Goal: Task Accomplishment & Management: Manage account settings

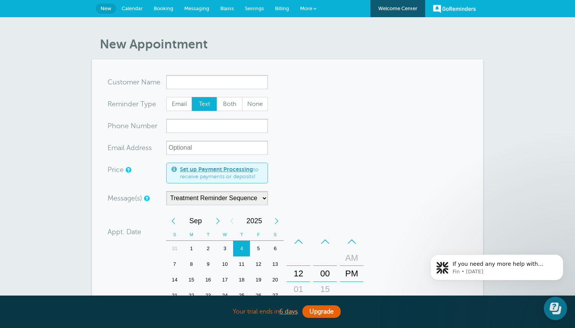
click at [257, 8] on span "Settings" at bounding box center [254, 8] width 19 height 6
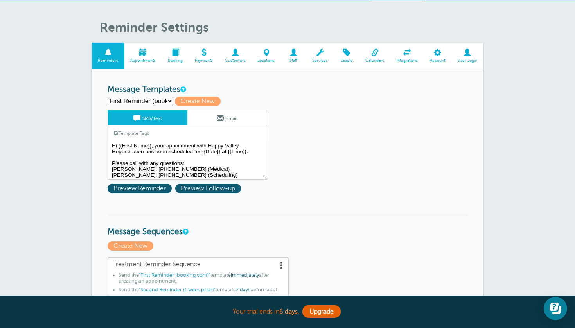
select select "159492"
type input "Third Reminder (24 hrs prior)"
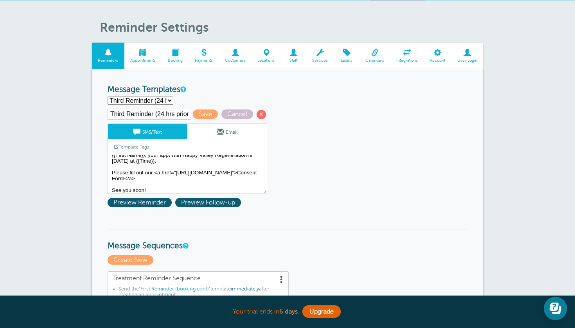
scroll to position [8, 0]
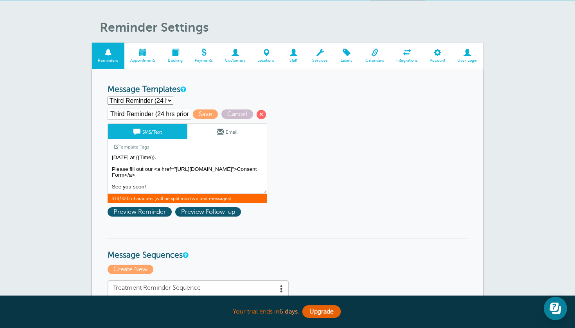
drag, startPoint x: 232, startPoint y: 180, endPoint x: 111, endPoint y: 167, distance: 121.5
click at [111, 167] on textarea "Hi {{First Name}}, your appointment with Happy Valley Regeneration has been sch…" at bounding box center [188, 174] width 160 height 39
paste textarea "<a href="https://app.formdr.com/practice/NDI2NTQ=/form/0xEPbN_HL6aks11gnpF-PjJl…"
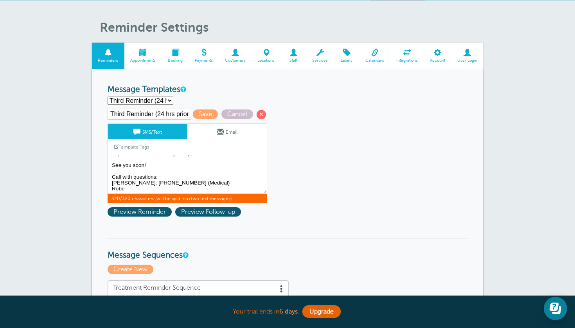
scroll to position [22, 0]
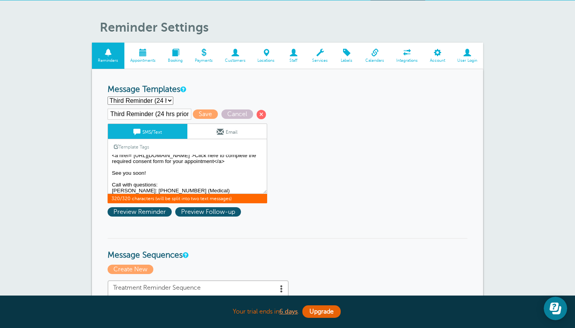
drag, startPoint x: 213, startPoint y: 171, endPoint x: 166, endPoint y: 172, distance: 47.3
click at [166, 172] on textarea "Hi {{First Name}}, your appointment with Happy Valley Regeneration has been sch…" at bounding box center [188, 174] width 160 height 39
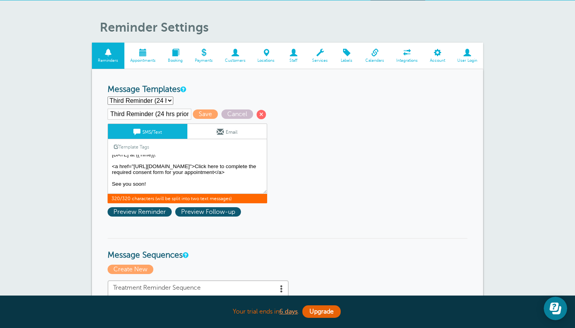
click at [202, 183] on textarea "Hi {{First Name}}, your appointment with Happy Valley Regeneration has been sch…" at bounding box center [188, 174] width 160 height 39
drag, startPoint x: 214, startPoint y: 182, endPoint x: 189, endPoint y: 178, distance: 25.5
click at [189, 178] on textarea "Hi {{First Name}}, your appointment with Happy Valley Regeneration has been sch…" at bounding box center [188, 174] width 160 height 39
drag, startPoint x: 220, startPoint y: 179, endPoint x: 104, endPoint y: 164, distance: 116.7
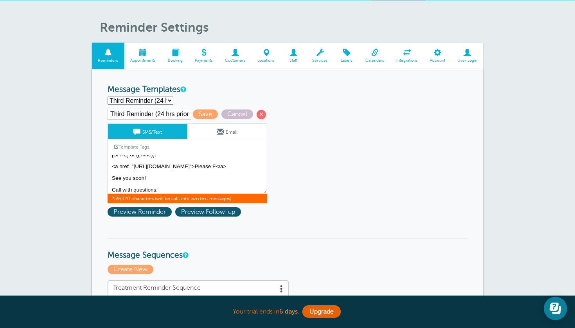
paste textarea "fill out our consent form"
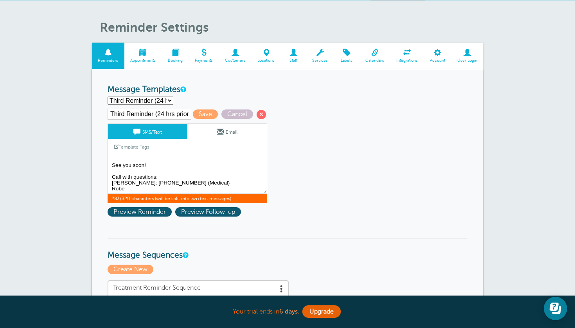
scroll to position [41, 0]
type textarea "{{First Name}}, your appt with Happy Valley Regeneration is [DATE] at {{Time}}.…"
click at [198, 115] on span "Save" at bounding box center [205, 113] width 25 height 9
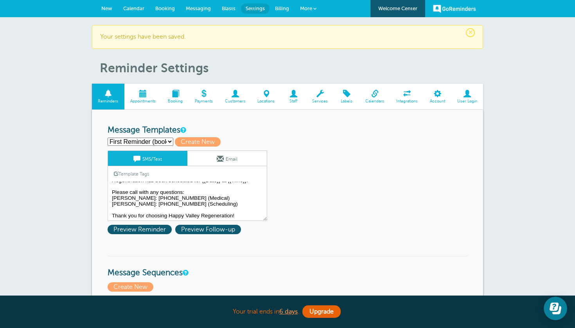
scroll to position [12, 0]
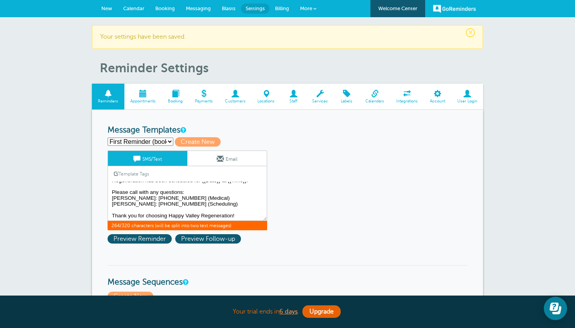
drag, startPoint x: 111, startPoint y: 197, endPoint x: 202, endPoint y: 204, distance: 91.4
click at [202, 204] on textarea "Hi {{First Name}}, your appointment with Happy Valley Regeneration has been sch…" at bounding box center [188, 201] width 160 height 39
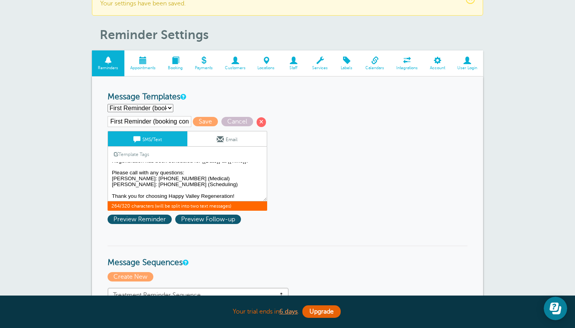
scroll to position [33, 0]
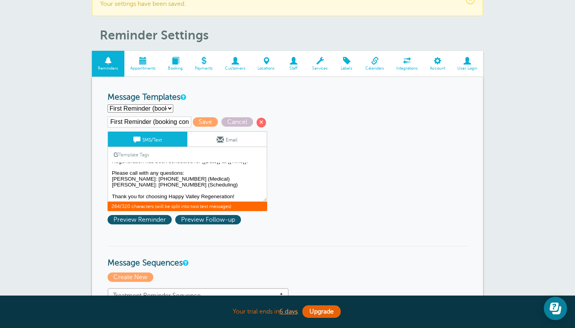
select select "159492"
type input "Third Reminder (24 hrs prior)"
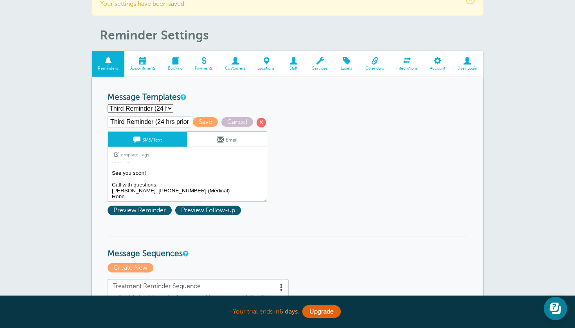
scroll to position [41, 0]
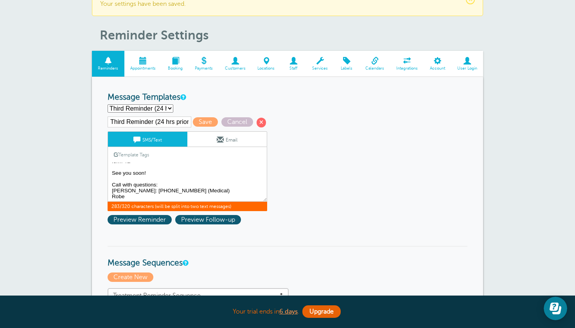
drag, startPoint x: 136, startPoint y: 197, endPoint x: 111, endPoint y: 190, distance: 26.9
click at [111, 190] on textarea "Hi {{First Name}}, your appointment with Happy Valley Regeneration has been sch…" at bounding box center [188, 182] width 160 height 39
paste textarea "rt: (936) 714-8062 (Scheduling)"
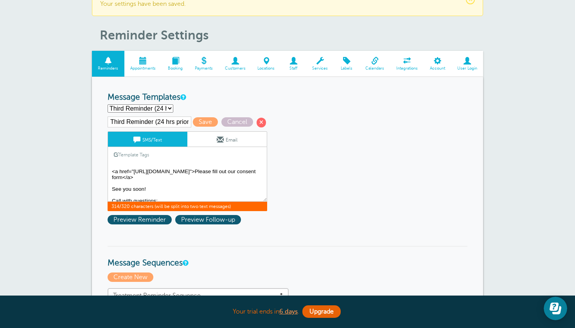
scroll to position [16, 0]
type textarea "{{First Name}}, your appt with Happy Valley Regeneration is tomorrow at {{Time}…"
click at [200, 122] on span "Save" at bounding box center [205, 121] width 25 height 9
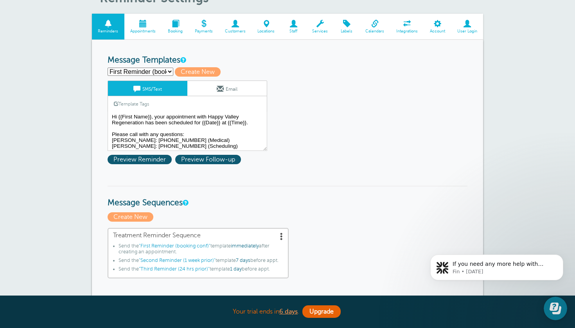
select select "159492"
type input "Third Reminder (24 hrs prior)"
type textarea "{{First Name}}, your appt with Happy Valley Regeneration is [DATE] at {{Time}}.…"
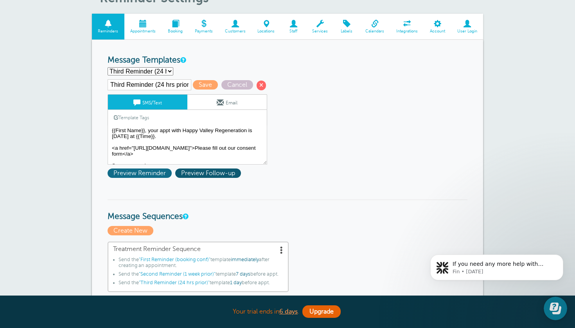
click at [149, 172] on span "Preview Reminder" at bounding box center [140, 173] width 64 height 9
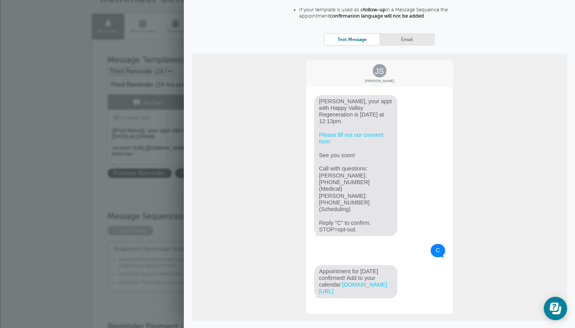
scroll to position [56, 0]
click at [349, 328] on span "Close" at bounding box center [352, 333] width 28 height 9
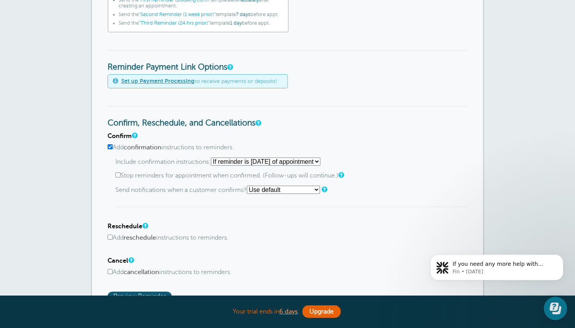
scroll to position [332, 0]
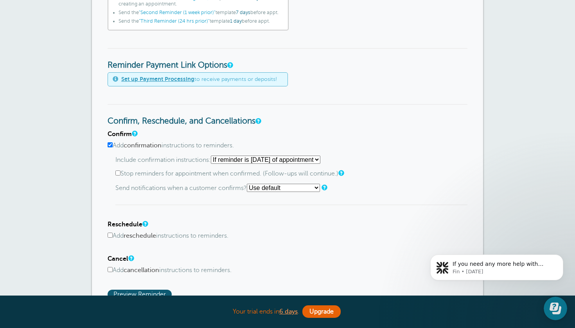
click at [111, 145] on input "Add confirmation instructions to reminders." at bounding box center [110, 144] width 5 height 5
checkbox input "false"
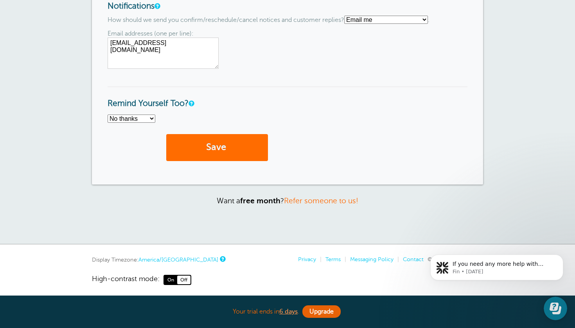
scroll to position [603, 0]
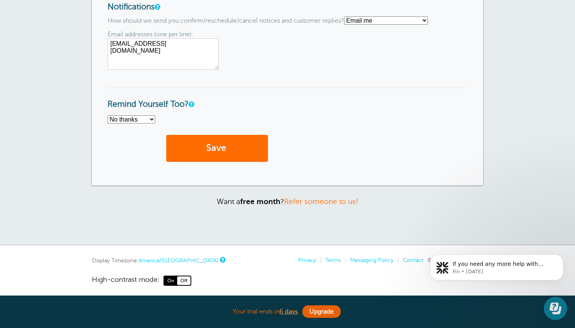
click at [230, 136] on button "Save" at bounding box center [217, 148] width 102 height 27
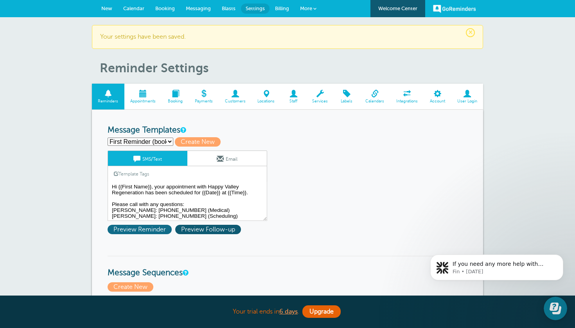
click at [147, 227] on span "Preview Reminder" at bounding box center [140, 229] width 64 height 9
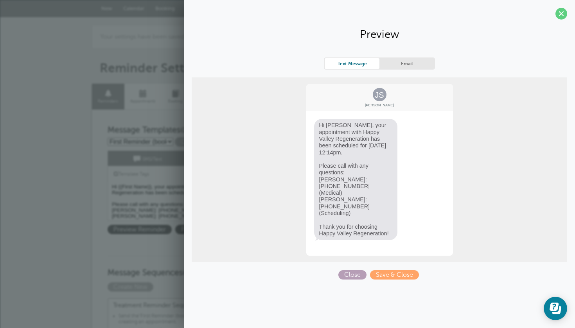
click at [352, 270] on span "Close" at bounding box center [352, 274] width 28 height 9
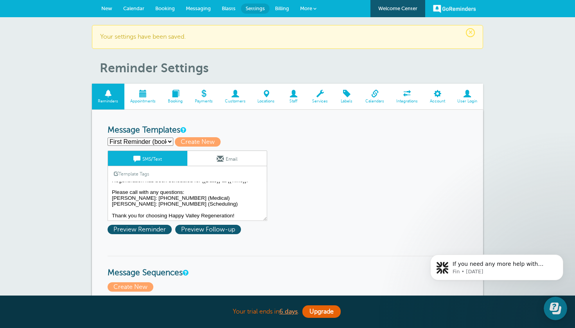
scroll to position [2, 0]
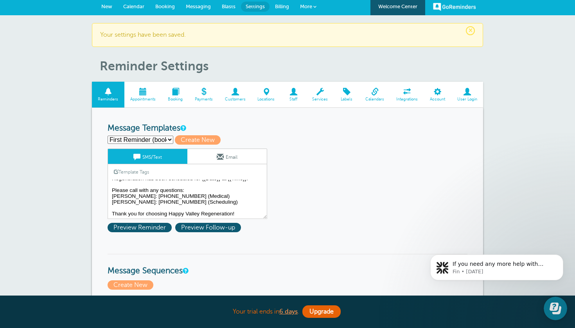
select select "159491"
type input "Second Reminder (1 week prior)"
type textarea "Hi {{First Name}}, your appt with Happy Valley Regeneration is at {{Time}} on {…"
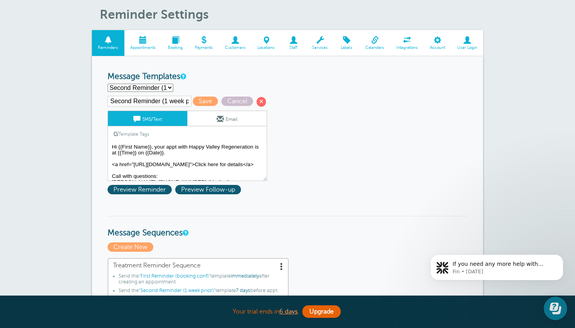
scroll to position [70, 0]
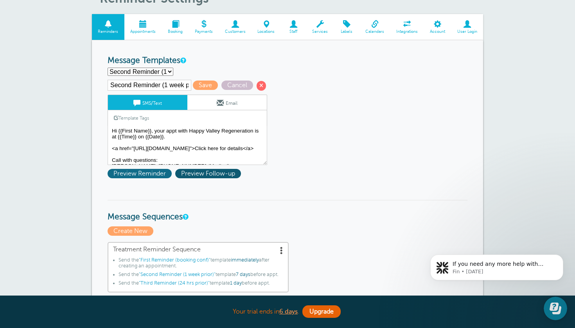
click at [141, 175] on span "Preview Reminder" at bounding box center [140, 173] width 64 height 9
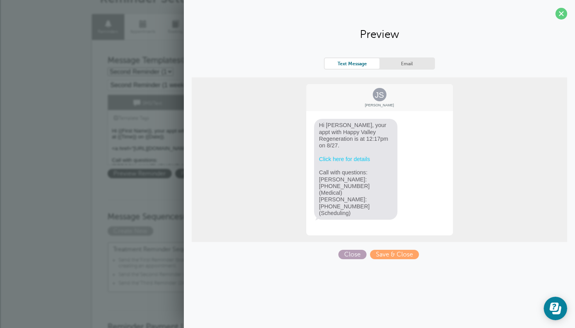
click at [353, 250] on span "Close" at bounding box center [352, 254] width 28 height 9
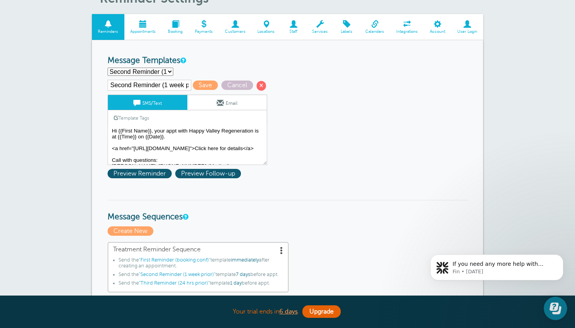
select select "159492"
type input "Third Reminder (24 hrs prior)"
type textarea "{{First Name}}, your appt with Happy Valley Regeneration is tomorrow at {{Time}…"
click at [149, 172] on span "Preview Reminder" at bounding box center [140, 173] width 64 height 9
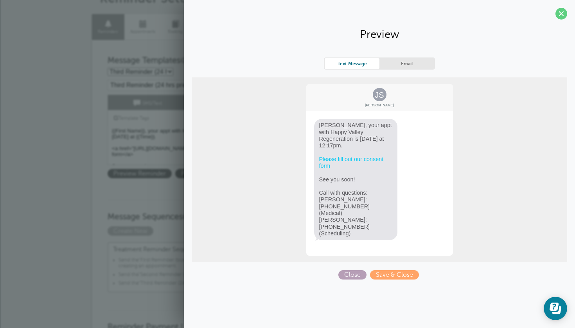
click at [353, 270] on span "Close" at bounding box center [352, 274] width 28 height 9
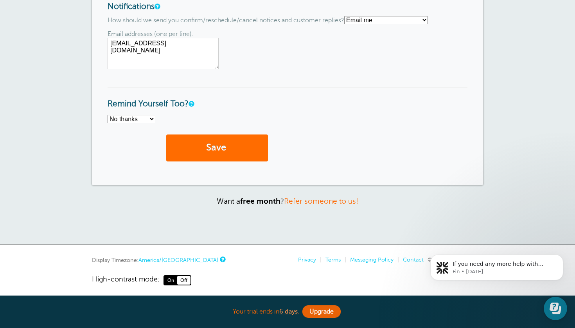
scroll to position [603, 0]
click at [213, 148] on button "Save" at bounding box center [217, 148] width 102 height 27
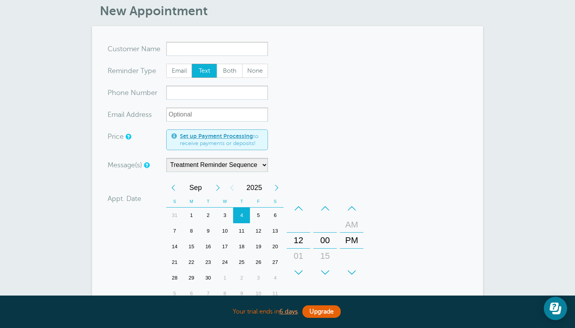
scroll to position [37, 0]
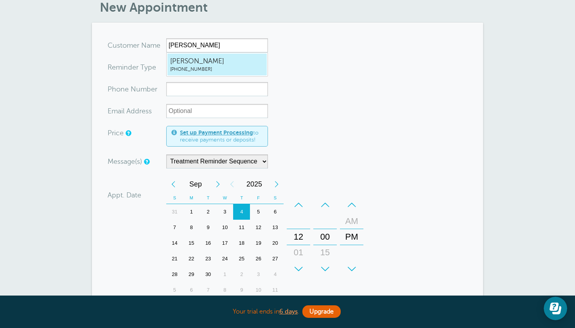
click at [242, 63] on span "[PERSON_NAME]" at bounding box center [217, 61] width 94 height 10
type input "JoshDuncan4352371733"
type input "[PERSON_NAME]"
type input "[PHONE_NUMBER]"
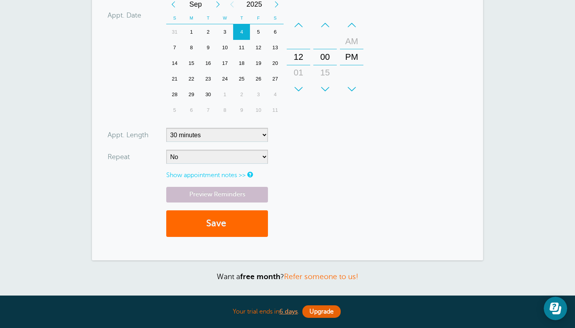
scroll to position [220, 0]
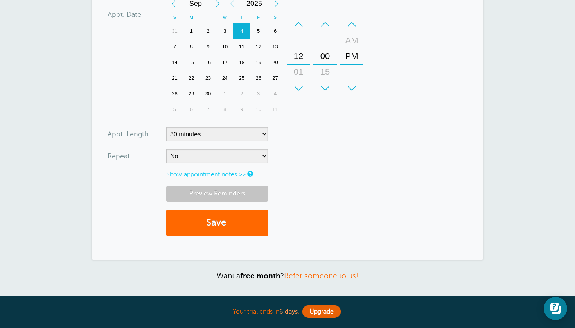
click at [243, 195] on link "Preview Reminders" at bounding box center [217, 193] width 102 height 15
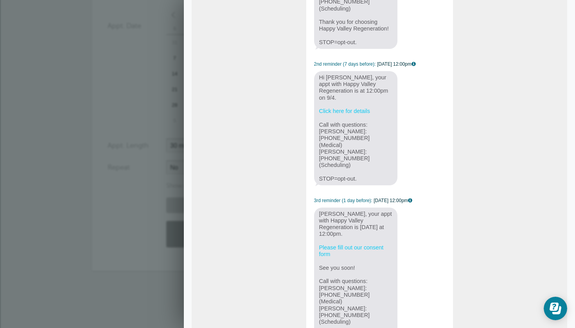
scroll to position [206, 0]
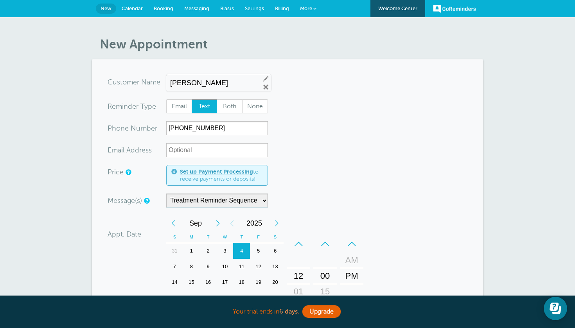
scroll to position [0, 0]
click at [312, 5] on span "More" at bounding box center [306, 8] width 12 height 6
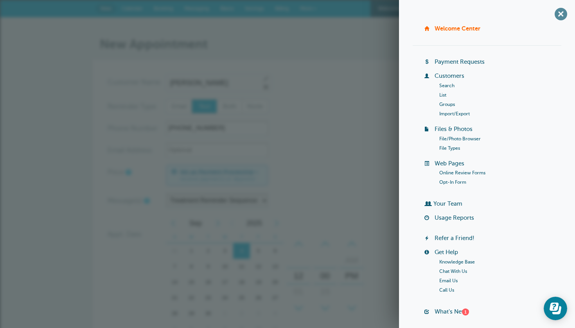
click at [560, 13] on span "+" at bounding box center [561, 14] width 18 height 18
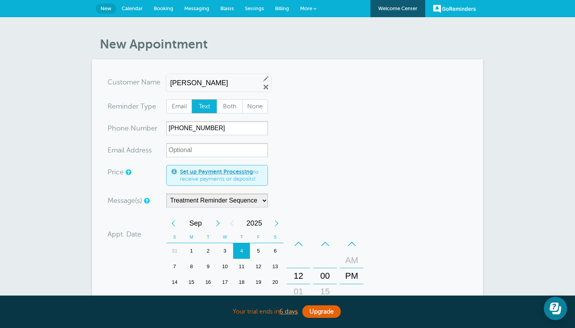
click at [259, 9] on span "Settings" at bounding box center [254, 8] width 19 height 6
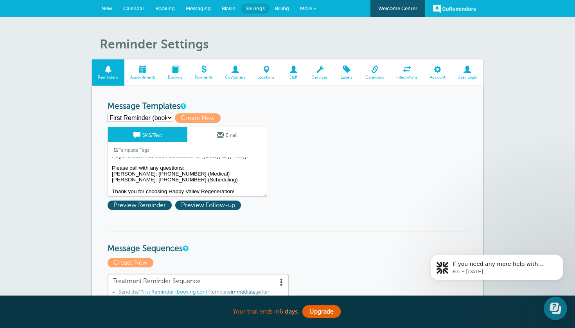
scroll to position [12, 0]
select select "159491"
type input "Second Reminder (1 week prior)"
type textarea "Hi {{First Name}}, your appt with Happy Valley Regeneration is at {{Time}} on {…"
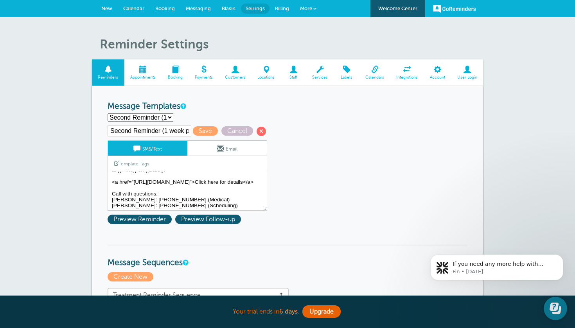
scroll to position [30, 0]
select select "159489"
type input "First Reminder (booking conf)"
type textarea "Hi {{First Name}}, your appointment with Happy Valley Regeneration has been sch…"
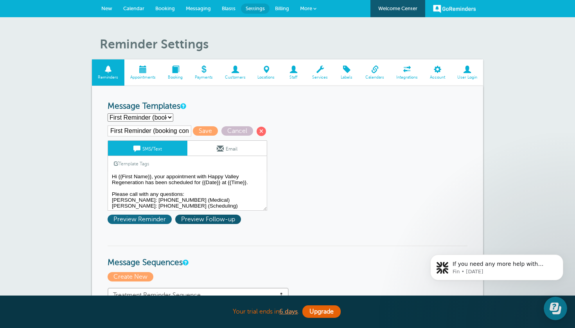
click at [153, 217] on span "Preview Reminder" at bounding box center [140, 219] width 64 height 9
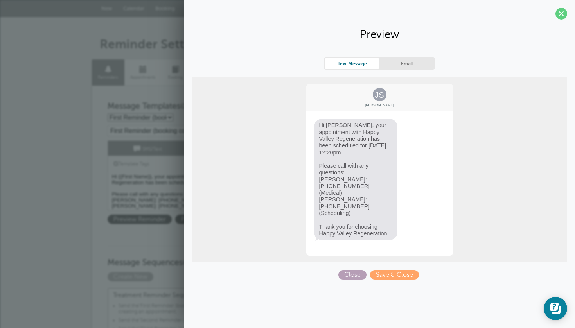
click at [347, 270] on span "Close" at bounding box center [352, 274] width 28 height 9
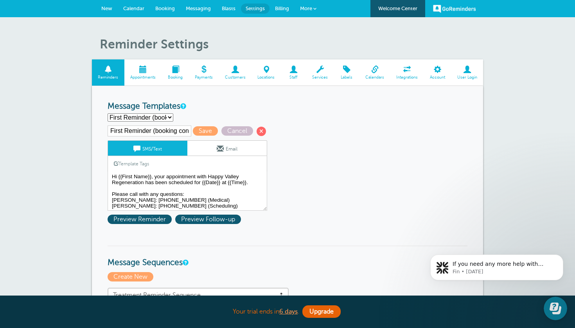
click at [109, 6] on span "New" at bounding box center [106, 8] width 11 height 6
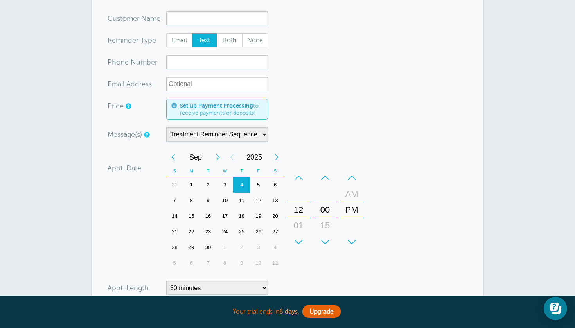
scroll to position [24, 0]
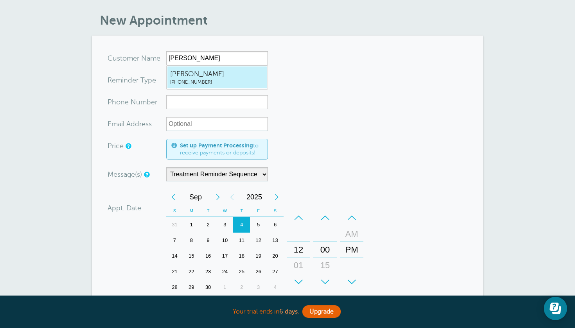
click at [243, 84] on span "[PHONE_NUMBER]" at bounding box center [217, 82] width 94 height 7
type input "JoshDuncan4352371733"
type input "[PERSON_NAME]"
type input "[PHONE_NUMBER]"
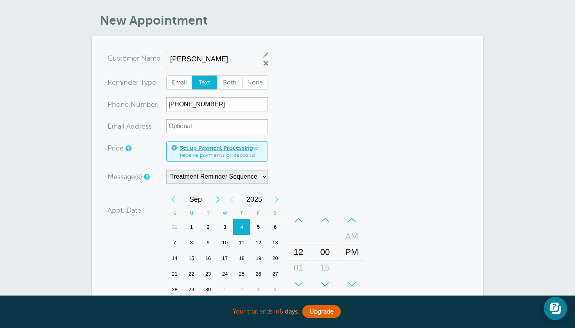
click at [328, 139] on form "You are creating a new customer. To use an existing customer select one from th…" at bounding box center [288, 245] width 360 height 389
click at [327, 131] on form "You are creating a new customer. To use an existing customer select one from th…" at bounding box center [288, 245] width 360 height 389
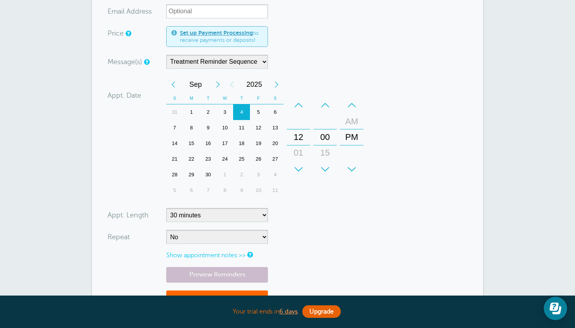
scroll to position [142, 0]
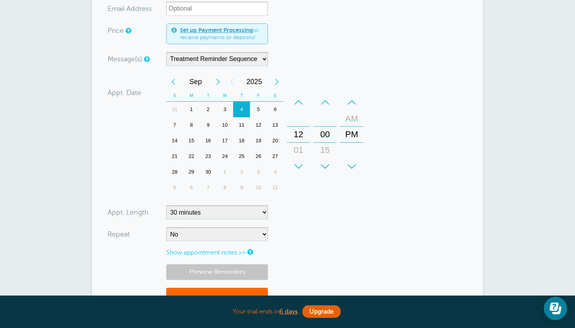
click at [220, 270] on link "Preview Reminders" at bounding box center [217, 271] width 102 height 15
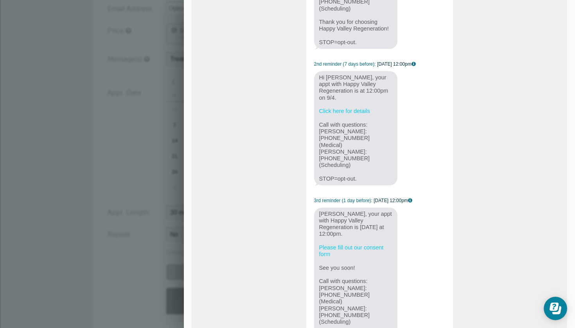
scroll to position [206, 0]
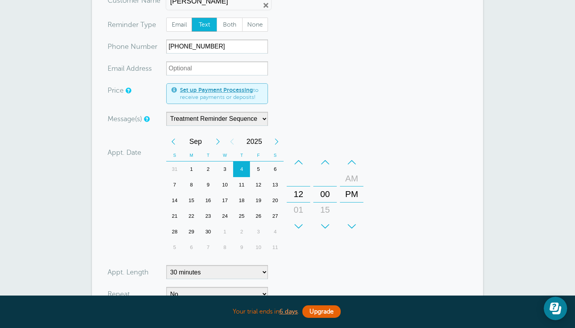
scroll to position [81, 0]
click at [172, 140] on div "Previous Month" at bounding box center [173, 143] width 14 height 16
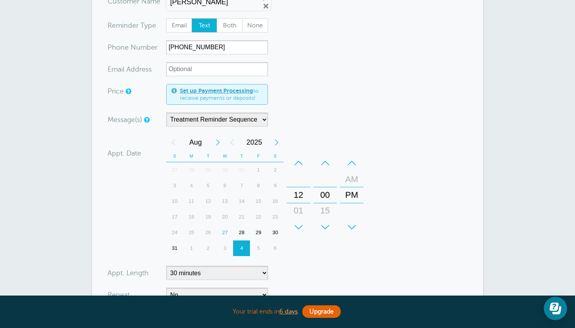
click at [228, 234] on div "27" at bounding box center [225, 233] width 17 height 16
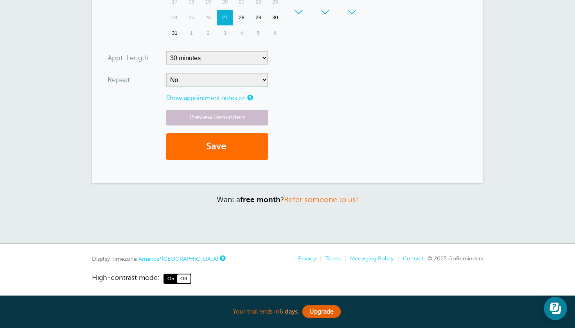
scroll to position [296, 0]
click at [228, 147] on span "submit" at bounding box center [227, 147] width 2 height 11
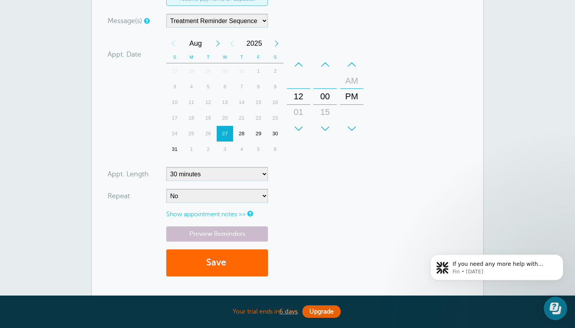
scroll to position [206, 0]
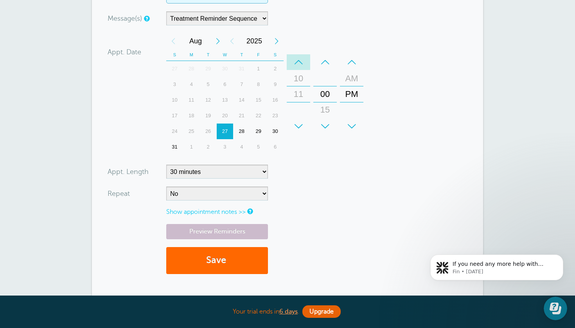
click at [301, 59] on div "–" at bounding box center [298, 62] width 23 height 16
click at [296, 120] on div "+" at bounding box center [298, 126] width 23 height 16
click at [221, 254] on button "Save" at bounding box center [217, 260] width 102 height 27
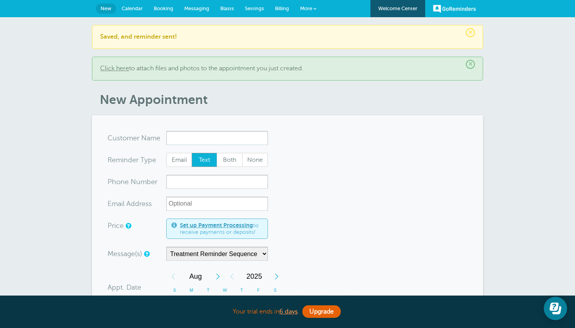
click at [120, 69] on link "Click here" at bounding box center [114, 68] width 29 height 7
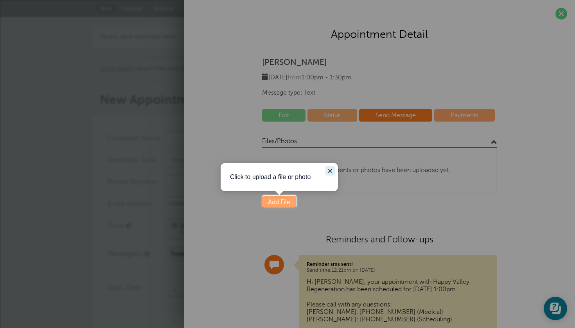
click at [328, 170] on icon "Close guide" at bounding box center [330, 171] width 6 height 6
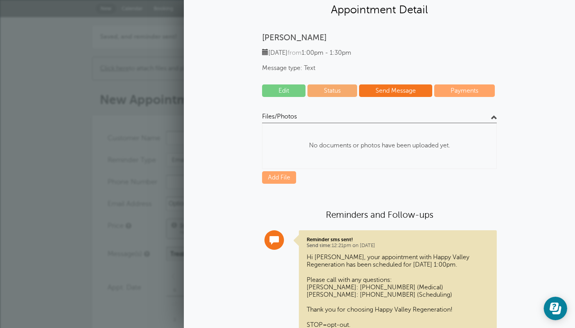
scroll to position [25, 0]
click at [375, 147] on p "No documents or photos have been uploaded yet." at bounding box center [379, 145] width 234 height 32
click at [403, 144] on p "No documents or photos have been uploaded yet." at bounding box center [379, 145] width 234 height 32
click at [454, 147] on p "No documents or photos have been uploaded yet." at bounding box center [379, 145] width 234 height 32
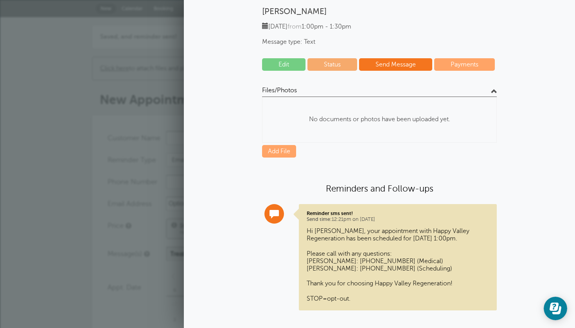
scroll to position [50, 0]
click at [287, 149] on link "Add File" at bounding box center [279, 151] width 34 height 13
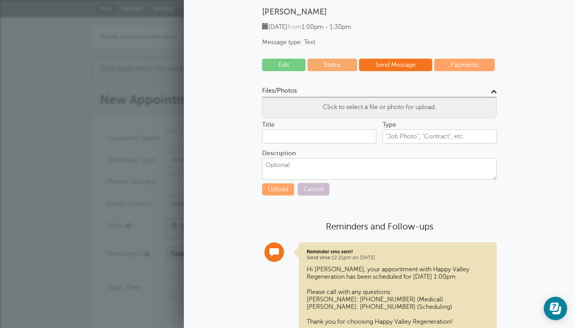
click at [381, 109] on span "Click to select a file or photo for upload." at bounding box center [379, 107] width 113 height 7
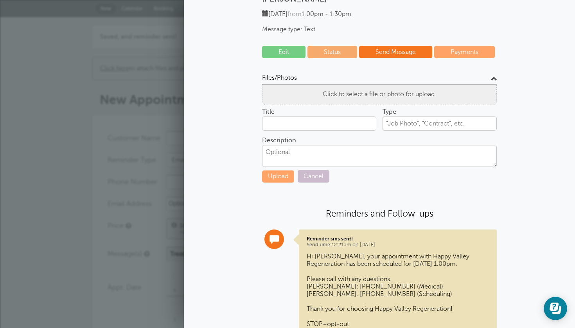
scroll to position [70, 0]
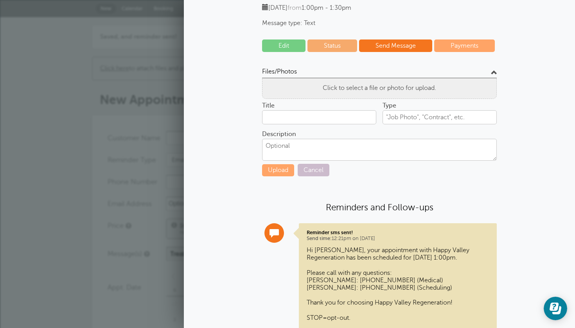
click at [314, 146] on textarea "Description" at bounding box center [379, 150] width 235 height 22
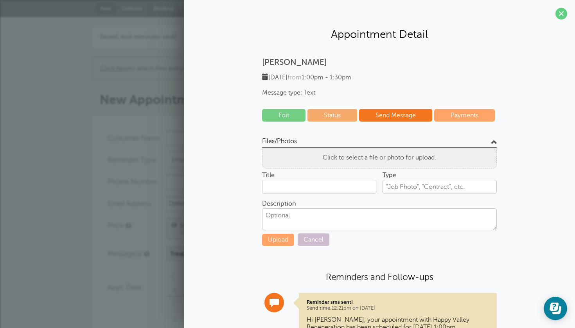
scroll to position [0, 0]
click at [559, 15] on span at bounding box center [561, 14] width 12 height 12
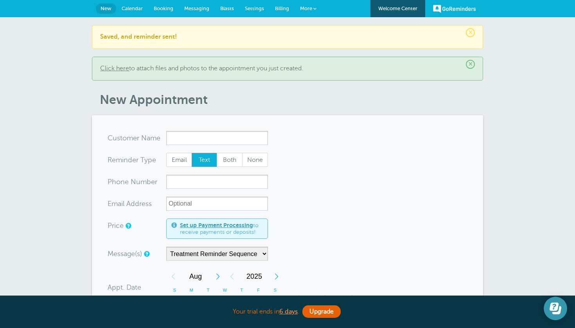
click at [557, 318] on button "Open Learn | Contact Us" at bounding box center [555, 308] width 23 height 23
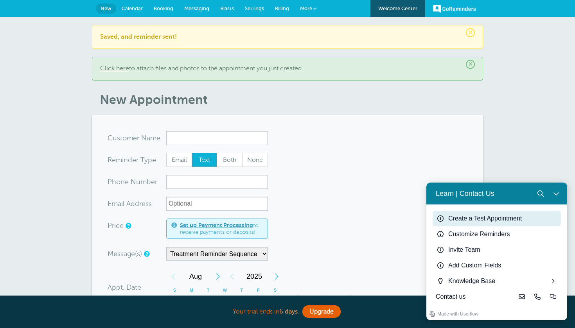
click at [501, 216] on div "Create a Test Appointment" at bounding box center [502, 218] width 109 height 9
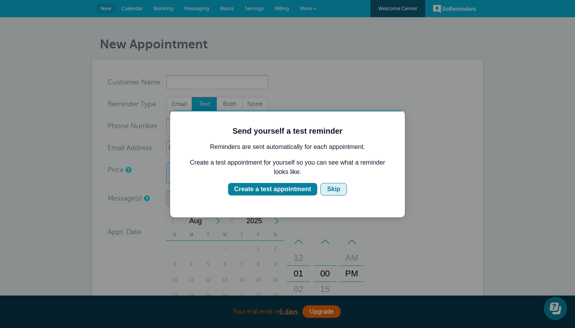
click at [333, 190] on div "Skip" at bounding box center [333, 189] width 13 height 9
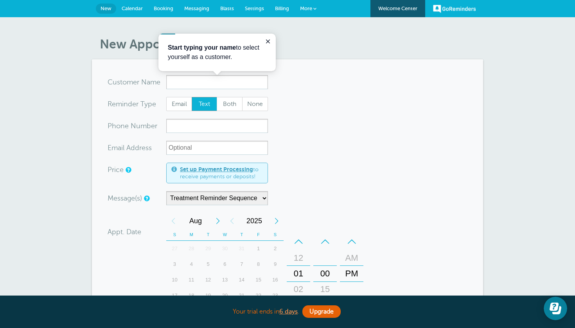
click at [257, 7] on span "Settings" at bounding box center [254, 8] width 19 height 6
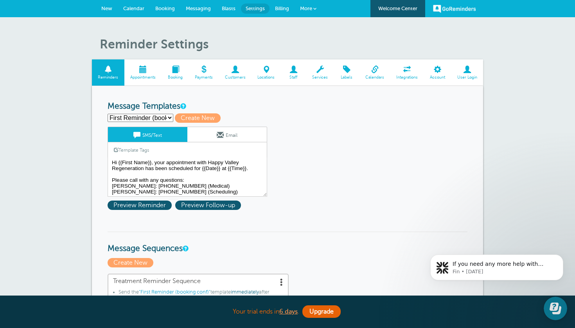
click at [111, 10] on span "New" at bounding box center [106, 8] width 11 height 6
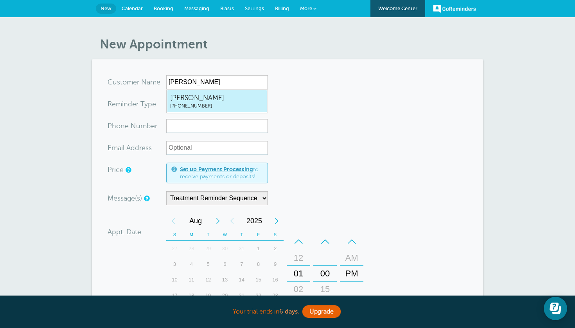
type input "josh"
type input "[PERSON_NAME]"
click at [239, 105] on span "[PHONE_NUMBER]" at bounding box center [217, 106] width 94 height 7
type input "JoshDuncan4352371733"
type input "[PERSON_NAME]"
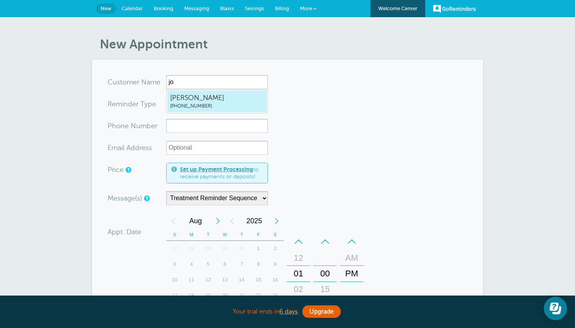
type input "(435) 237-1733"
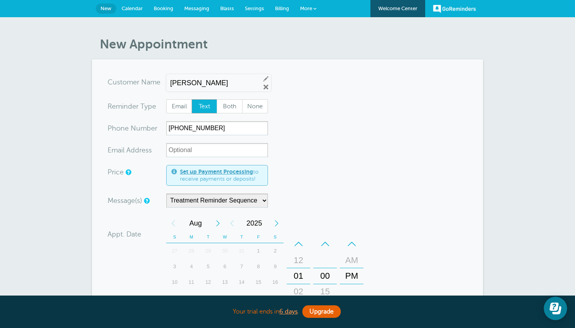
click at [371, 173] on form "You are creating a new customer. To use an existing customer select one from th…" at bounding box center [288, 269] width 360 height 389
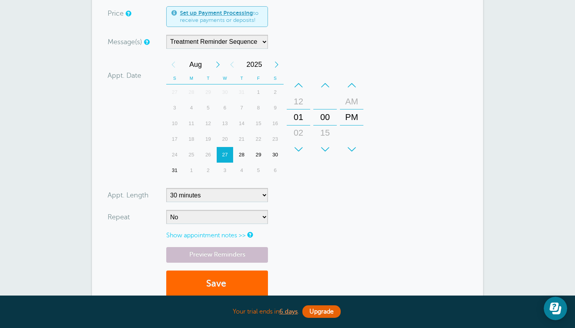
scroll to position [160, 0]
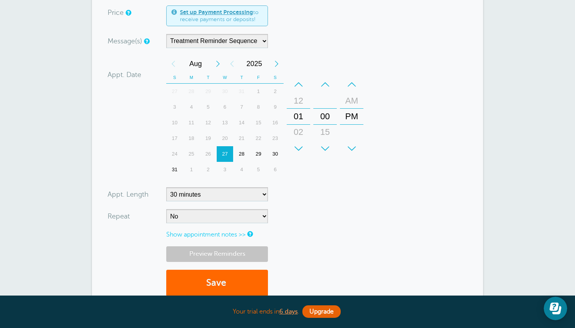
click at [254, 247] on link "Preview Reminders" at bounding box center [217, 253] width 102 height 15
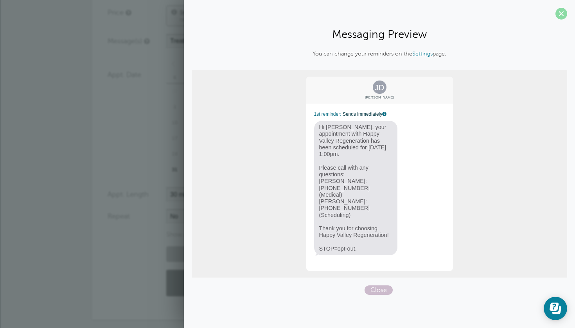
click at [561, 16] on span at bounding box center [561, 14] width 12 height 12
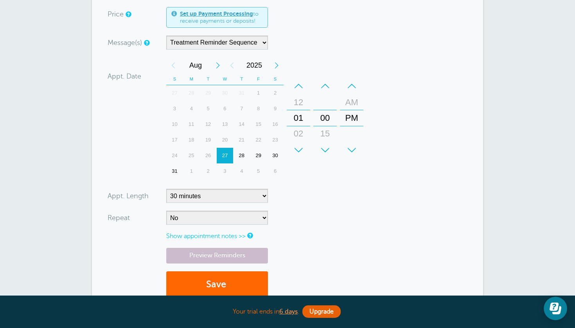
scroll to position [161, 0]
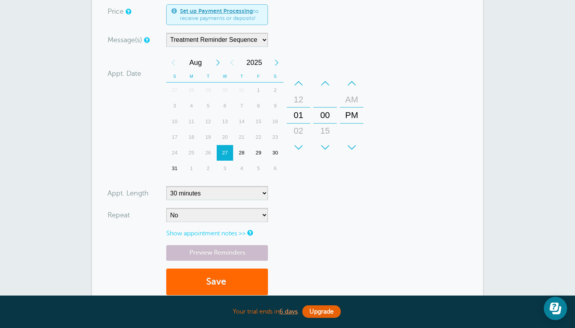
click at [233, 231] on link "Show appointment notes >>" at bounding box center [205, 233] width 79 height 7
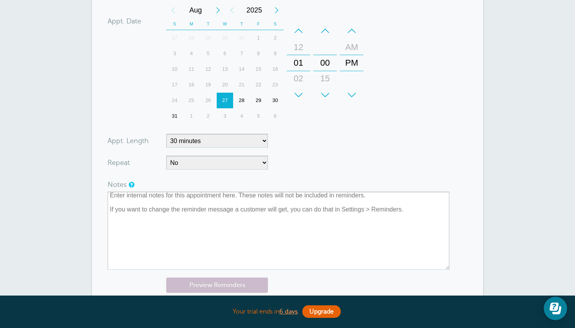
scroll to position [214, 0]
click at [321, 137] on form "You are creating a new customer. To use an existing customer select one from th…" at bounding box center [288, 99] width 360 height 474
click at [309, 149] on form "You are creating a new customer. To use an existing customer select one from th…" at bounding box center [288, 99] width 360 height 474
click at [240, 287] on link "Preview Reminders" at bounding box center [217, 284] width 102 height 15
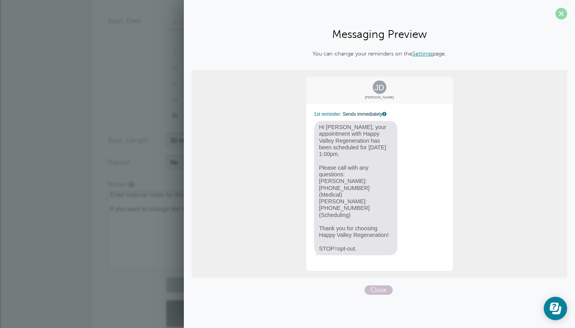
click at [561, 14] on span at bounding box center [561, 14] width 12 height 12
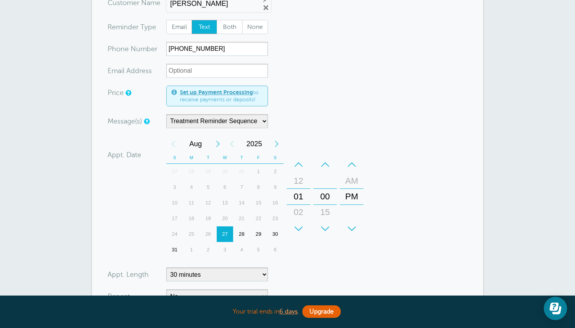
scroll to position [83, 0]
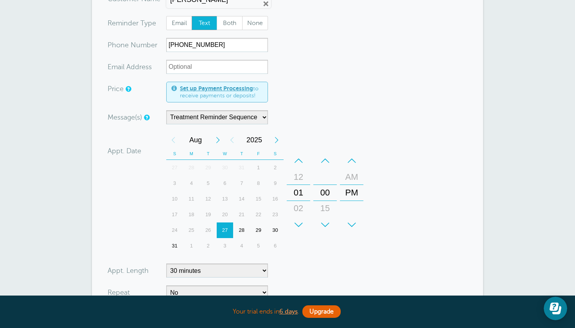
click at [298, 163] on div "–" at bounding box center [298, 161] width 23 height 16
click at [296, 226] on div "+" at bounding box center [298, 225] width 23 height 16
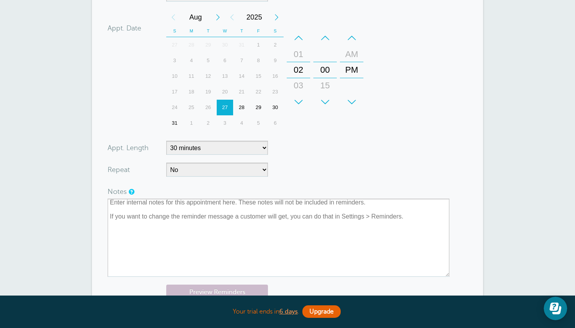
scroll to position [209, 0]
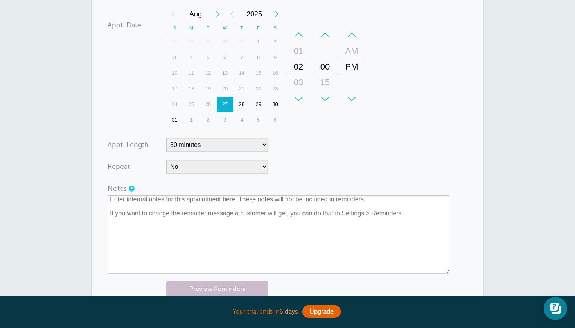
click at [120, 185] on label "Notes" at bounding box center [117, 188] width 19 height 7
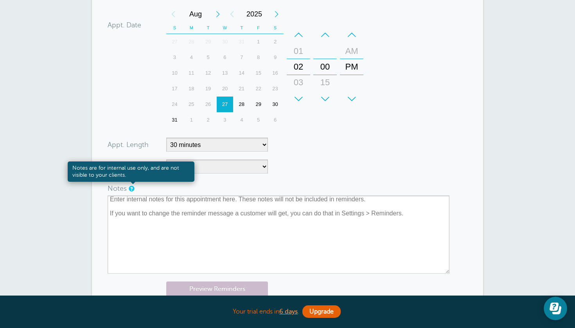
click at [132, 186] on link at bounding box center [131, 188] width 5 height 5
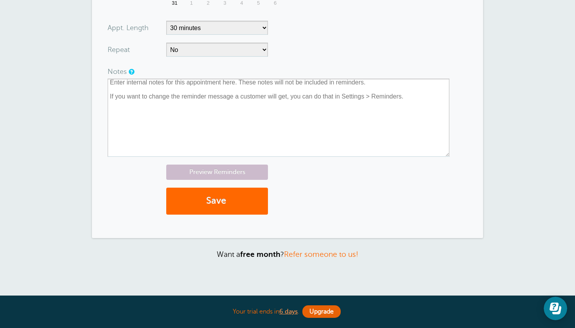
scroll to position [327, 0]
click at [236, 171] on link "Preview Reminders" at bounding box center [217, 171] width 102 height 15
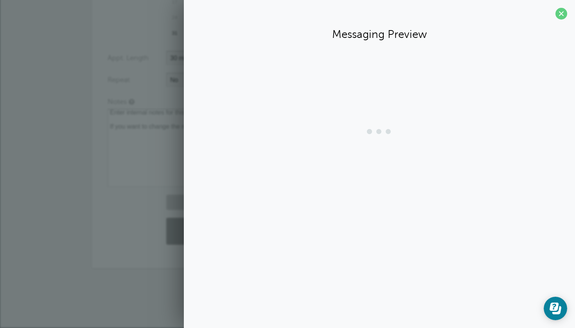
scroll to position [293, 0]
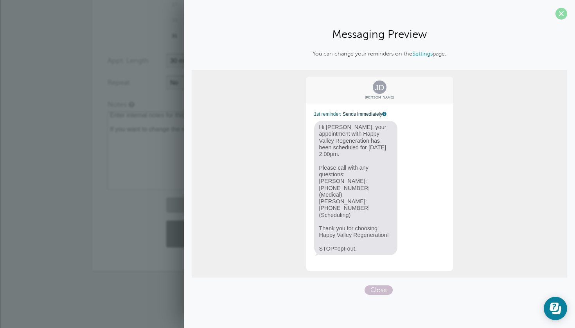
click at [559, 13] on span at bounding box center [561, 14] width 12 height 12
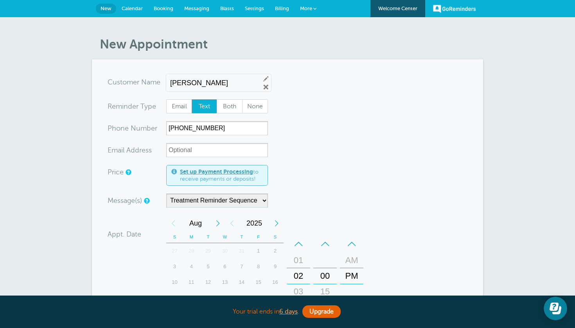
scroll to position [0, 0]
click at [254, 7] on span "Settings" at bounding box center [254, 8] width 19 height 6
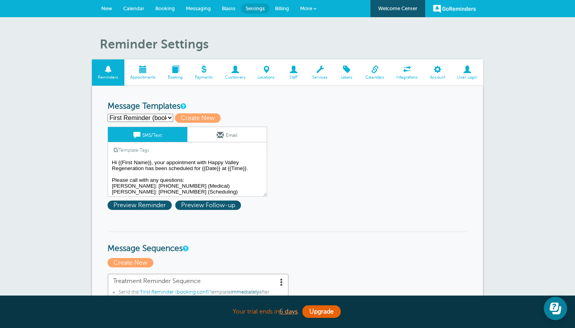
click at [163, 113] on div "First Reminder (booking conf) Second Reminder (1 week prior) Third Reminder (24…" at bounding box center [288, 117] width 360 height 9
select select "159491"
type input "Second Reminder (1 week prior)"
type textarea "Hi {{First Name}}, your appt with Happy Valley Regeneration is at {{Time}} on {…"
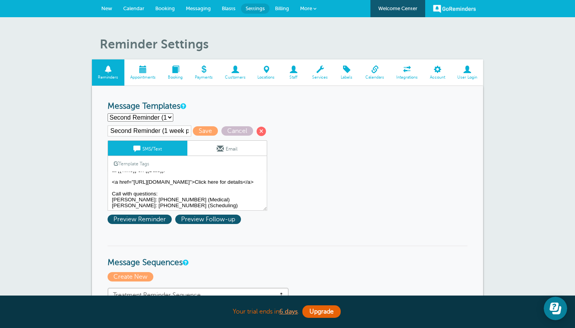
click at [108, 4] on link "New" at bounding box center [107, 8] width 22 height 17
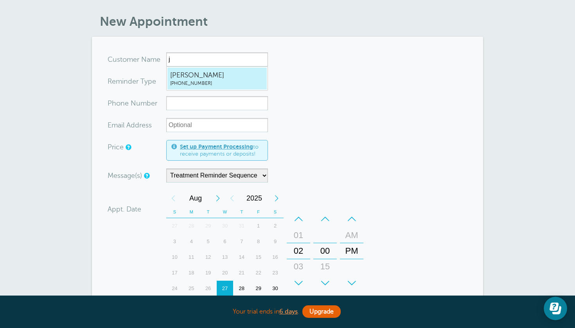
click at [246, 76] on span "Josh Duncan" at bounding box center [217, 75] width 94 height 10
type input "JoshDuncan4352371733"
type input "Josh Duncan"
type input "(435) 237-1733"
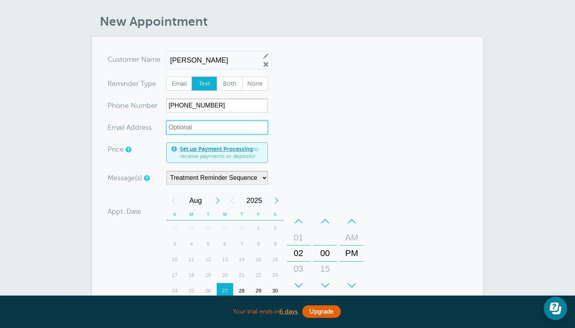
click at [247, 130] on input "xx-no-autofill" at bounding box center [217, 127] width 102 height 14
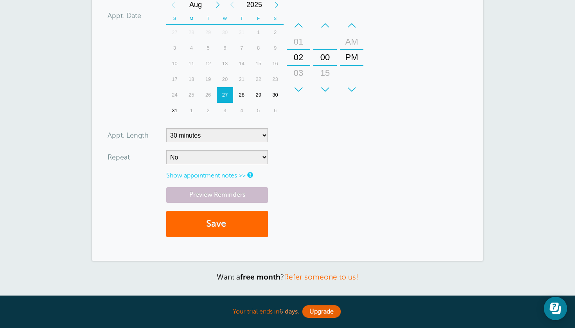
scroll to position [222, 0]
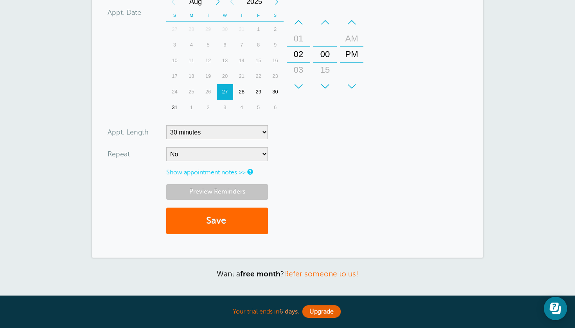
click at [235, 187] on link "Preview Reminders" at bounding box center [217, 191] width 102 height 15
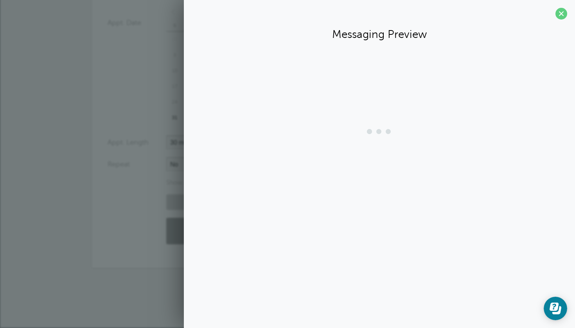
scroll to position [208, 0]
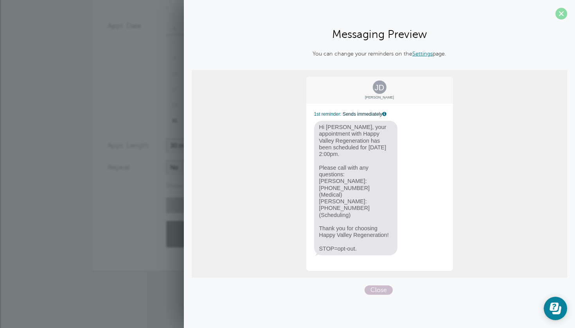
click at [560, 18] on span at bounding box center [561, 14] width 12 height 12
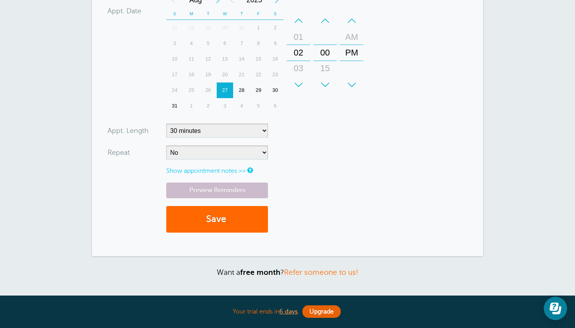
scroll to position [224, 0]
click at [240, 90] on div "28" at bounding box center [241, 90] width 17 height 16
click at [215, 187] on link "Preview Reminders" at bounding box center [217, 189] width 102 height 15
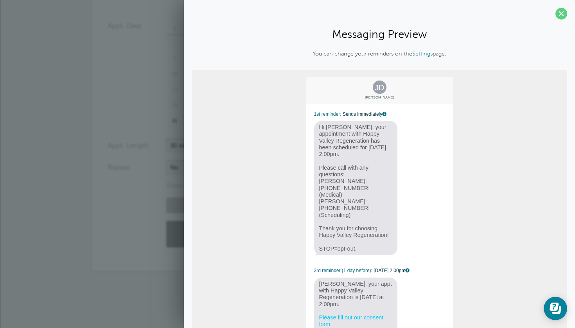
scroll to position [0, 0]
click at [558, 16] on span at bounding box center [561, 14] width 12 height 12
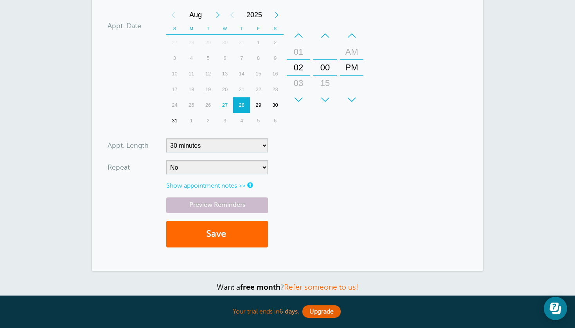
click at [225, 117] on div "3" at bounding box center [225, 121] width 17 height 16
click at [222, 203] on link "Preview Reminders" at bounding box center [217, 204] width 102 height 15
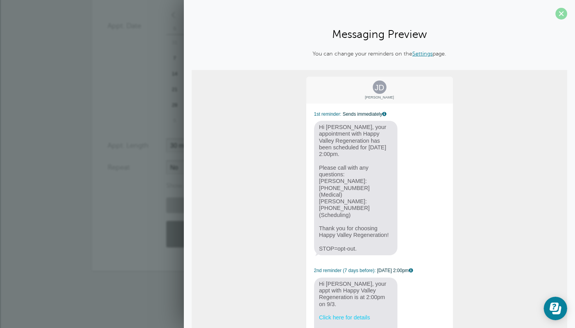
click at [560, 15] on span at bounding box center [561, 14] width 12 height 12
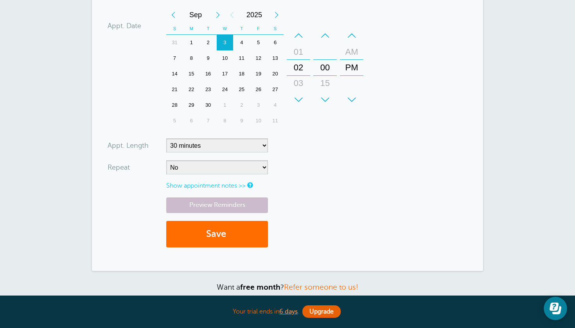
click at [215, 233] on button "Save" at bounding box center [217, 234] width 102 height 27
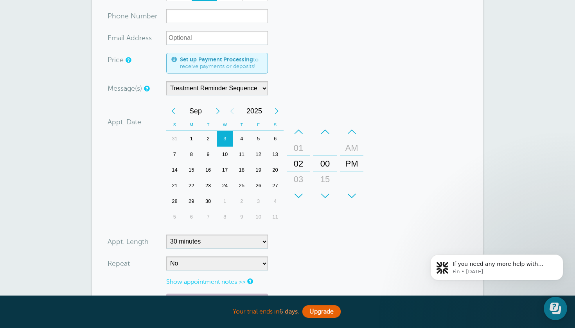
click at [549, 302] on body "If you need any more help with adding links or anything else, I'm here for you!…" at bounding box center [497, 281] width 150 height 80
click at [551, 309] on body "If you need any more help with adding links or anything else, I'm here for you!…" at bounding box center [497, 281] width 150 height 80
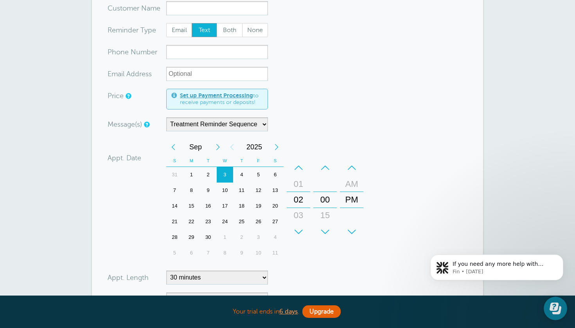
scroll to position [134, 0]
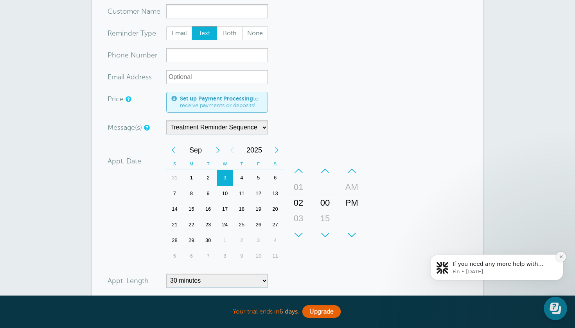
click at [560, 258] on icon "Dismiss notification" at bounding box center [560, 256] width 3 height 3
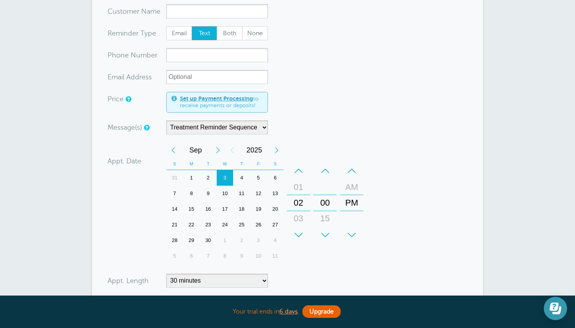
click at [553, 307] on icon "Open Learn | Contact Us" at bounding box center [553, 307] width 9 height 8
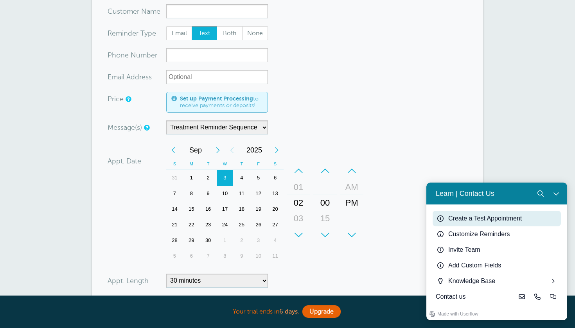
click at [490, 219] on div "Create a Test Appointment" at bounding box center [502, 218] width 109 height 9
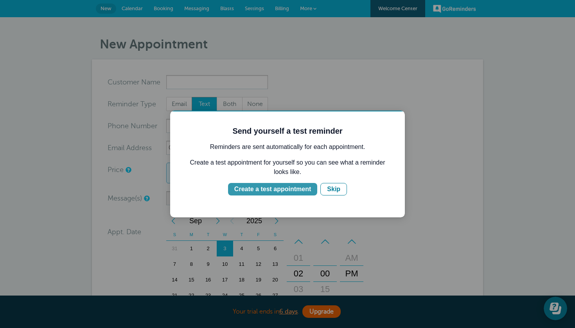
click at [288, 188] on div "Create a test appointment" at bounding box center [272, 189] width 77 height 9
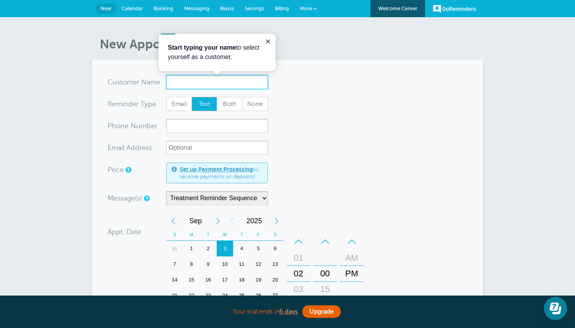
type input "k"
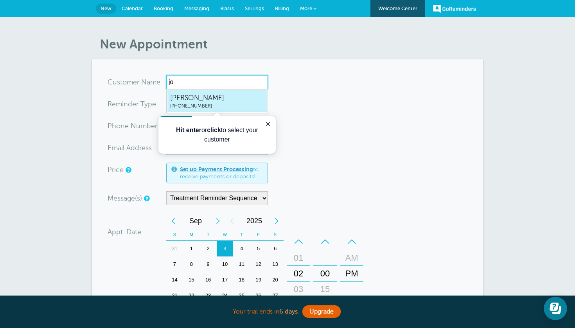
click at [249, 103] on span "[PHONE_NUMBER]" at bounding box center [217, 106] width 94 height 7
type input "JoshDuncan4352371733"
type input "[PERSON_NAME]"
type input "[PHONE_NUMBER]"
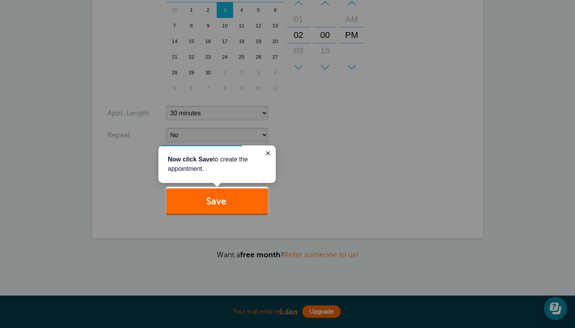
scroll to position [254, 0]
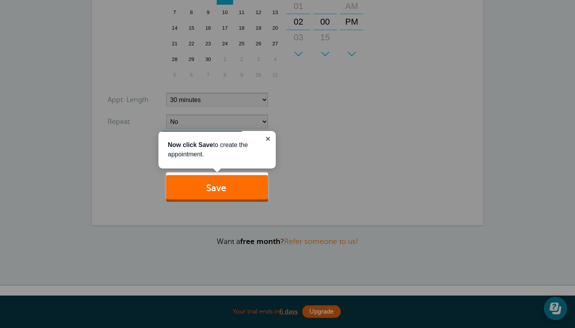
click at [223, 188] on button "Save" at bounding box center [217, 188] width 102 height 27
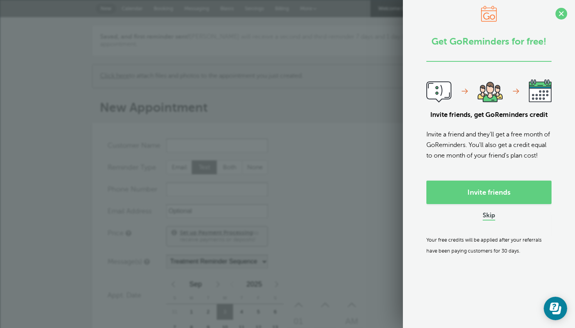
click at [494, 220] on link "Skip" at bounding box center [489, 216] width 13 height 8
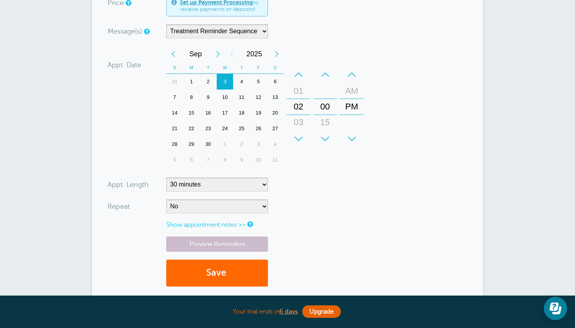
scroll to position [231, 0]
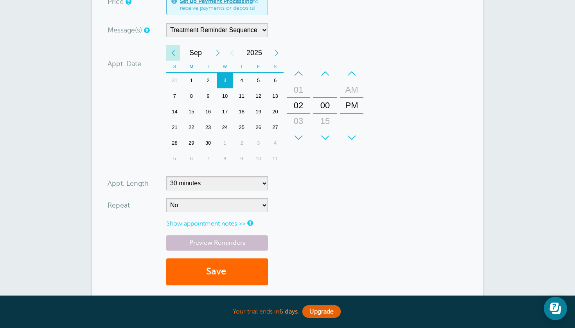
click at [172, 45] on div "Previous Month" at bounding box center [173, 53] width 14 height 16
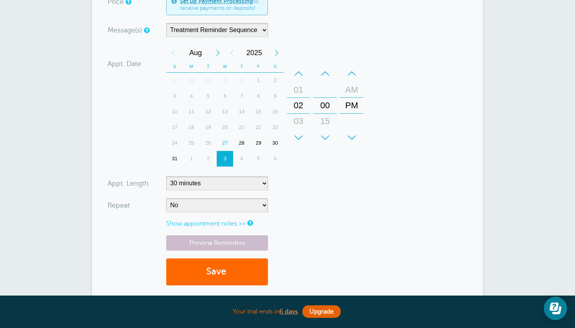
click at [224, 136] on div "27" at bounding box center [225, 143] width 17 height 16
click at [299, 66] on div "–" at bounding box center [298, 74] width 23 height 16
click at [216, 264] on button "Save" at bounding box center [217, 271] width 102 height 27
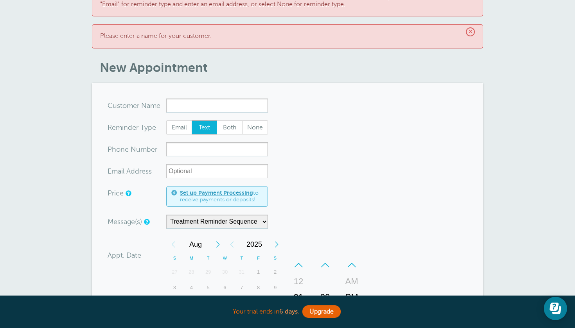
scroll to position [40, 0]
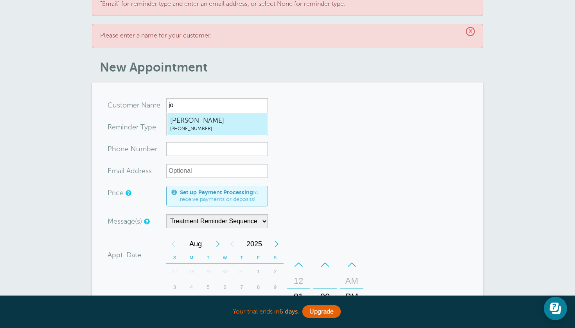
click at [248, 124] on span "[PERSON_NAME]" at bounding box center [217, 121] width 94 height 10
type input "JoshDuncan4352371733"
type input "[PERSON_NAME]"
type input "[PHONE_NUMBER]"
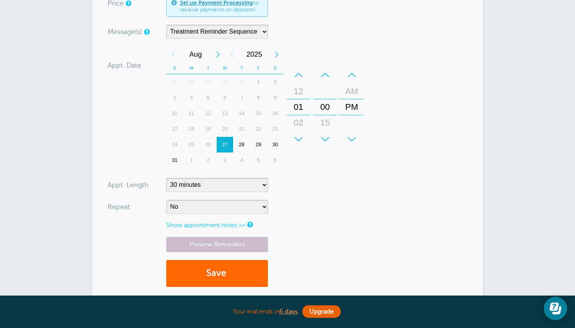
scroll to position [238, 0]
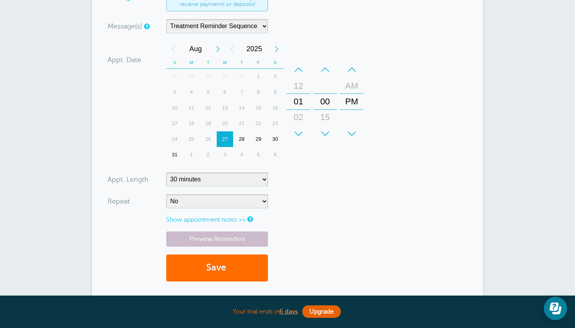
click at [228, 262] on span "submit" at bounding box center [227, 267] width 2 height 11
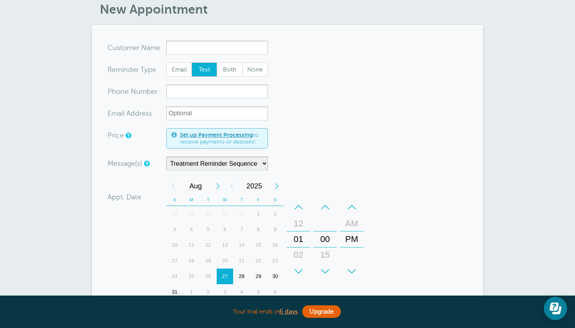
scroll to position [109, 0]
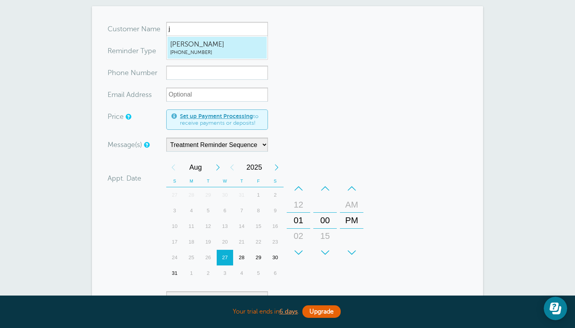
click at [236, 52] on span "[PHONE_NUMBER]" at bounding box center [217, 52] width 94 height 7
type input "JoshDuncan4352371733"
type input "[PERSON_NAME]"
type input "(435) 237-1733"
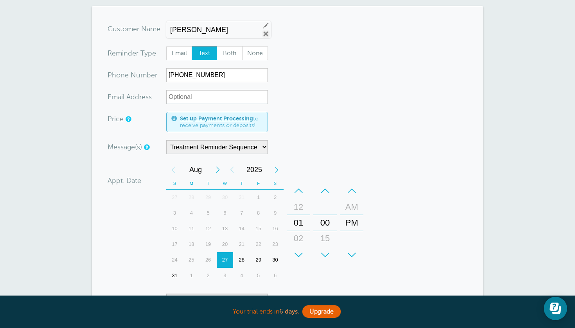
click at [265, 34] on link "Remove" at bounding box center [265, 34] width 7 height 7
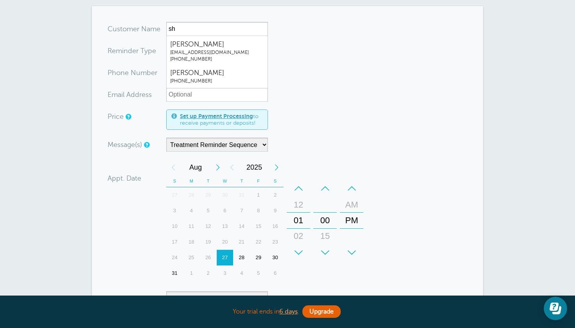
click at [307, 56] on form "You are creating a new customer. To use an existing customer select one from th…" at bounding box center [288, 215] width 360 height 386
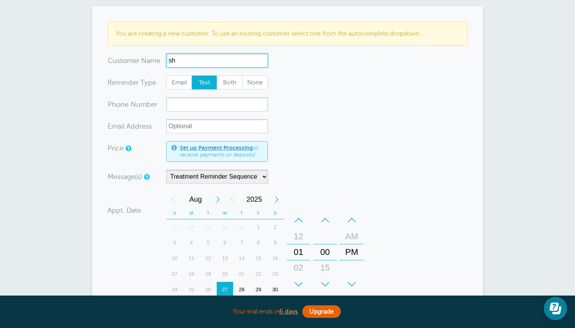
click at [215, 63] on input "sh" at bounding box center [217, 61] width 102 height 14
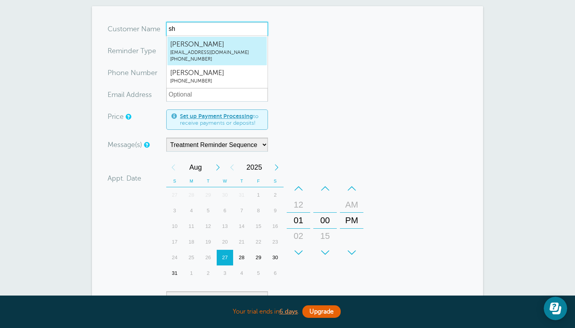
type input "s"
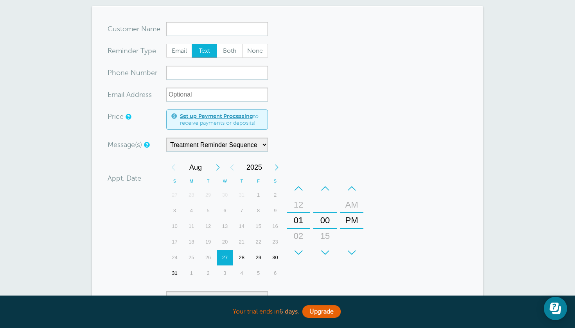
click at [377, 59] on form "You are creating a new customer. To use an existing customer select one from th…" at bounding box center [288, 215] width 360 height 386
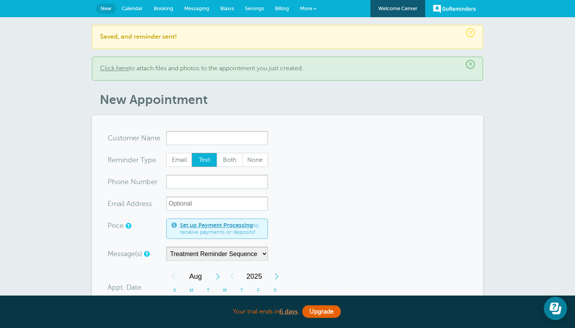
scroll to position [0, 0]
click at [130, 12] on link "Calendar" at bounding box center [132, 8] width 32 height 17
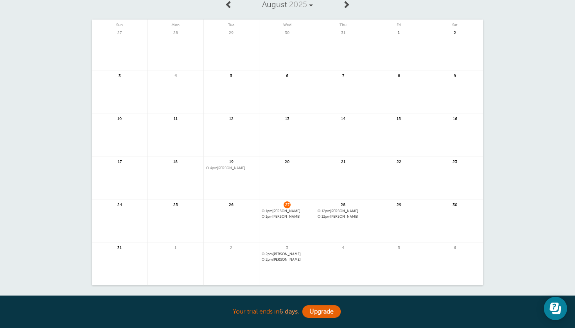
scroll to position [52, 0]
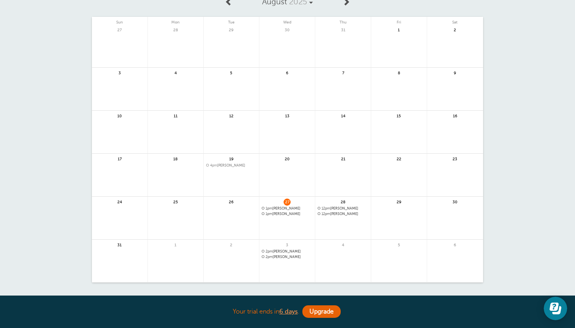
click at [284, 215] on div "27 1pm Josh Duncan" at bounding box center [287, 218] width 56 height 43
click at [287, 202] on span "27" at bounding box center [287, 202] width 7 height 6
click at [230, 170] on link at bounding box center [232, 186] width 56 height 34
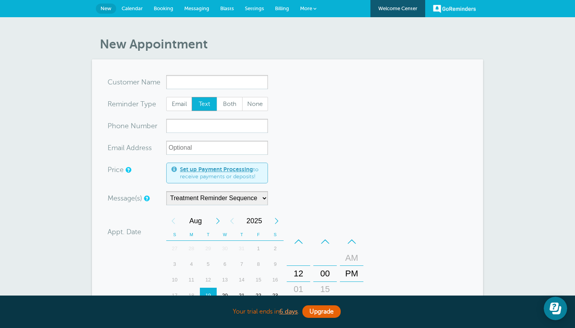
click at [138, 6] on span "Calendar" at bounding box center [132, 8] width 21 height 6
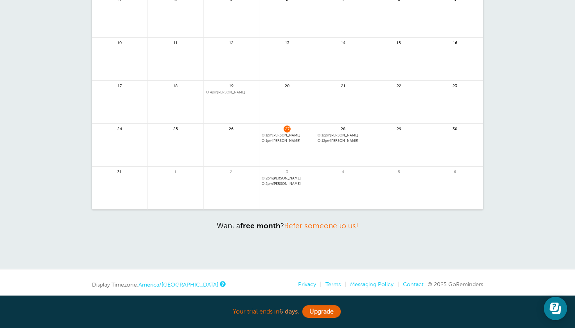
scroll to position [124, 0]
click at [343, 127] on span "28" at bounding box center [342, 129] width 7 height 6
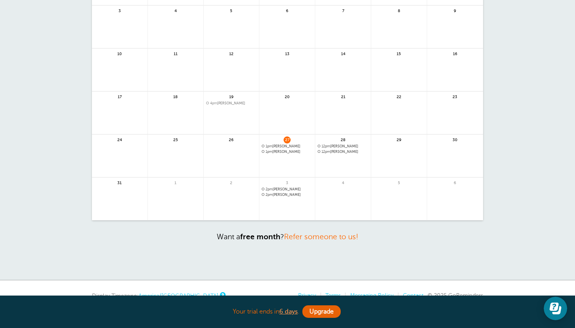
scroll to position [114, 0]
click at [284, 153] on div "27 1pm Josh Duncan" at bounding box center [287, 155] width 56 height 43
click at [302, 140] on div "27 1pm Josh Duncan" at bounding box center [287, 155] width 56 height 43
click at [302, 158] on link at bounding box center [287, 172] width 56 height 34
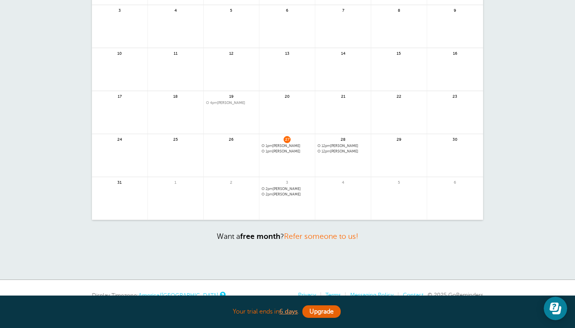
click at [302, 158] on link at bounding box center [287, 172] width 56 height 34
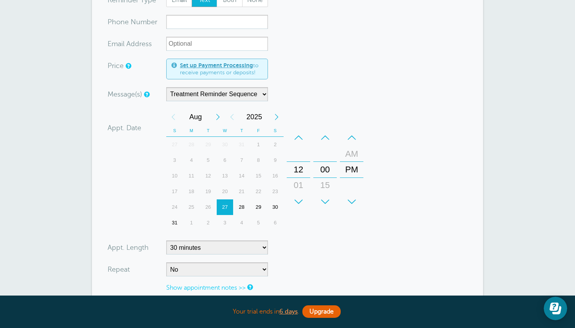
scroll to position [-5, 0]
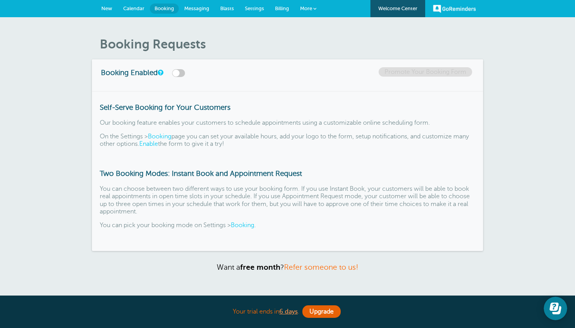
click at [197, 7] on span "Messaging" at bounding box center [196, 8] width 25 height 6
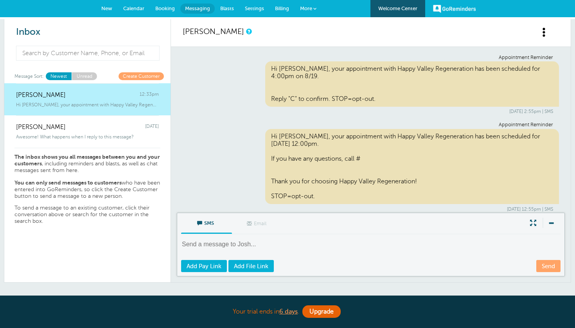
scroll to position [1047, 0]
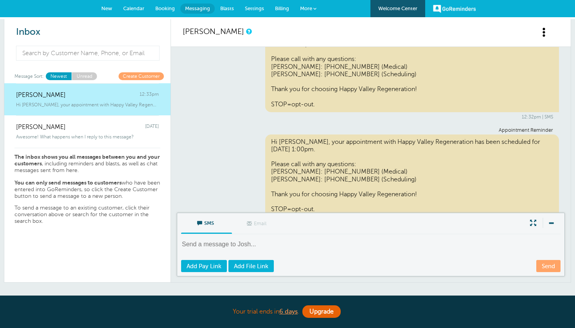
click at [258, 6] on span "Settings" at bounding box center [254, 8] width 19 height 6
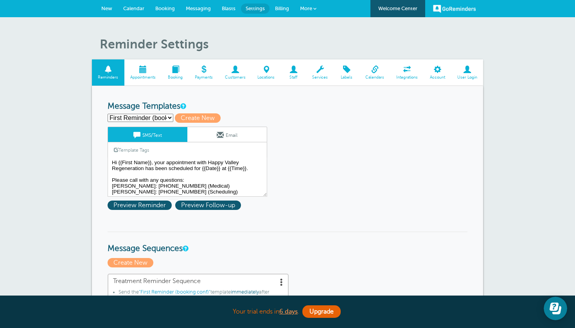
click at [144, 70] on span at bounding box center [143, 69] width 38 height 7
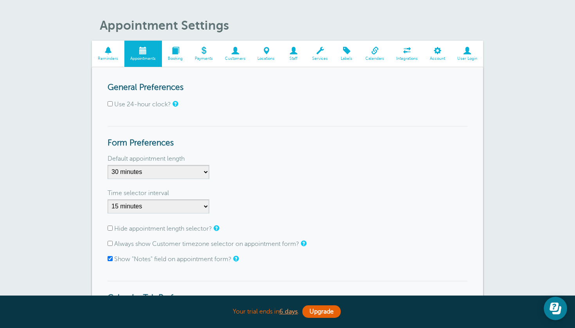
scroll to position [11, 0]
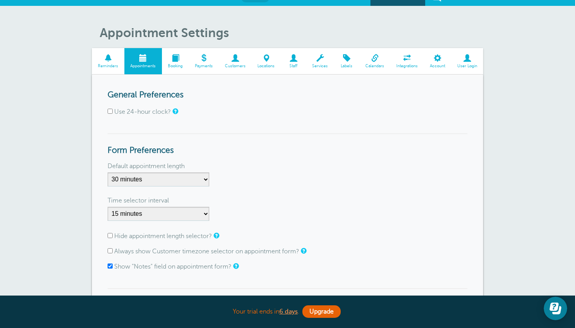
click at [179, 64] on span "Booking" at bounding box center [175, 66] width 19 height 5
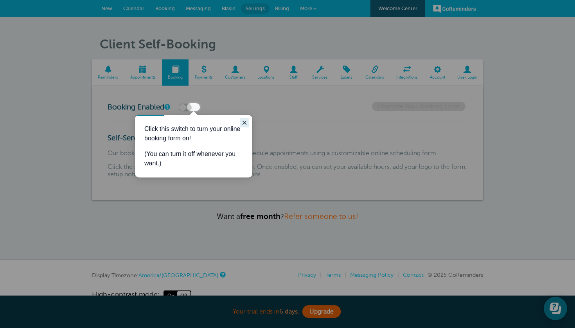
click at [243, 123] on icon "Close guide" at bounding box center [244, 123] width 6 height 6
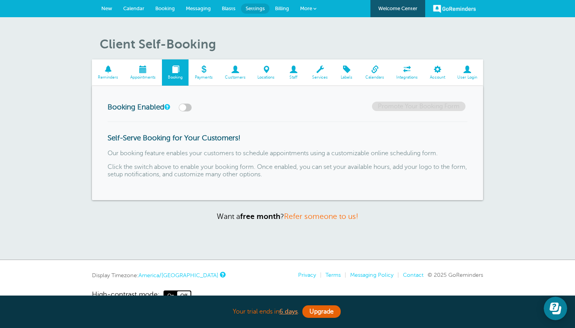
click at [208, 77] on span "Payments" at bounding box center [203, 77] width 22 height 5
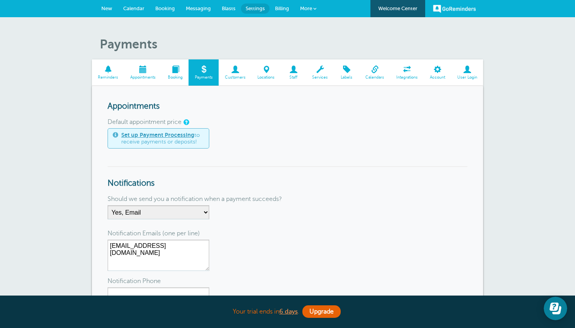
click at [235, 72] on span at bounding box center [235, 69] width 33 height 7
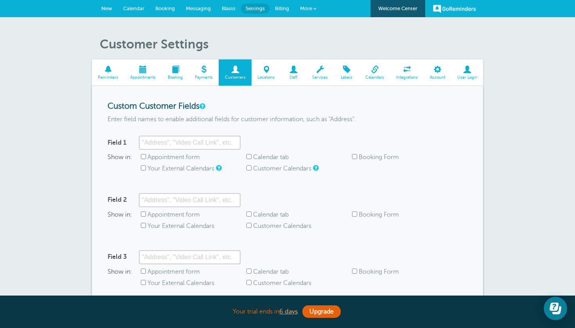
click at [266, 75] on span "Locations" at bounding box center [266, 77] width 22 height 5
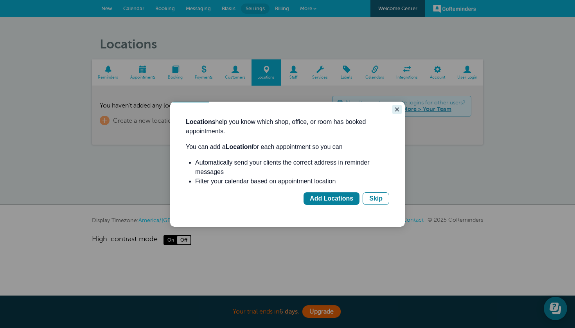
click at [396, 108] on icon "Close guide" at bounding box center [397, 110] width 4 height 4
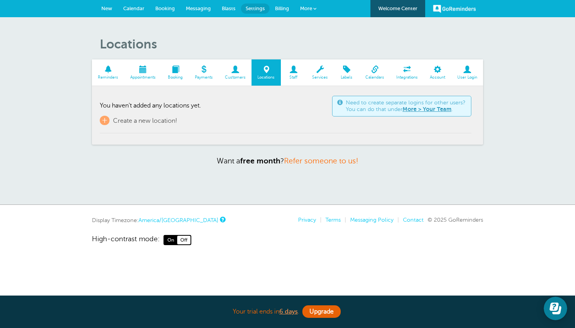
click at [440, 75] on span "Account" at bounding box center [437, 77] width 20 height 5
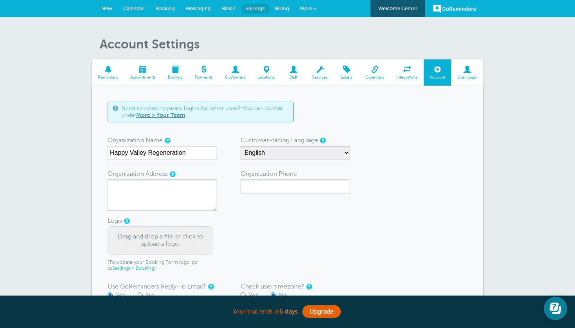
click at [108, 72] on span at bounding box center [108, 69] width 32 height 7
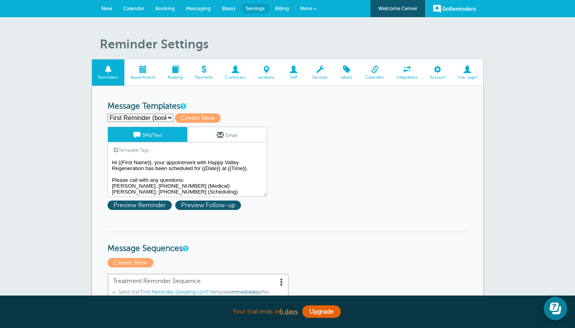
click at [313, 7] on link "More" at bounding box center [307, 9] width 27 height 18
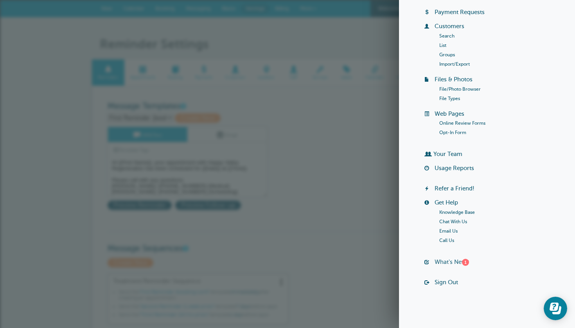
scroll to position [50, 0]
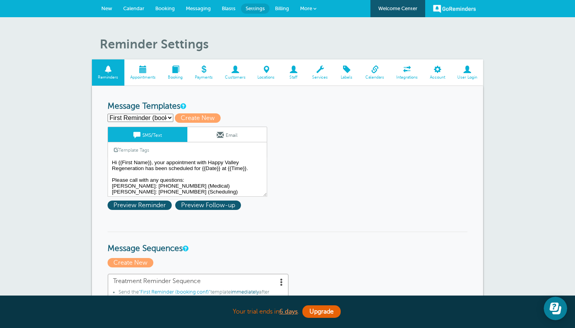
click at [146, 75] on span "Appointments" at bounding box center [143, 77] width 30 height 5
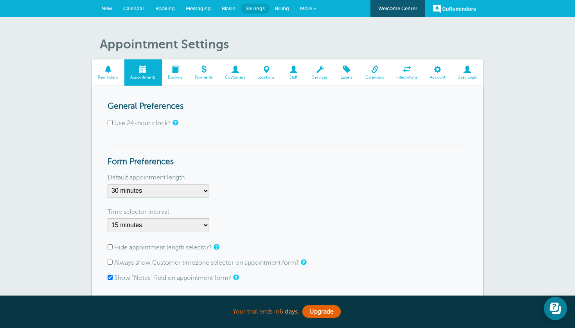
click at [137, 6] on span "Calendar" at bounding box center [133, 8] width 21 height 6
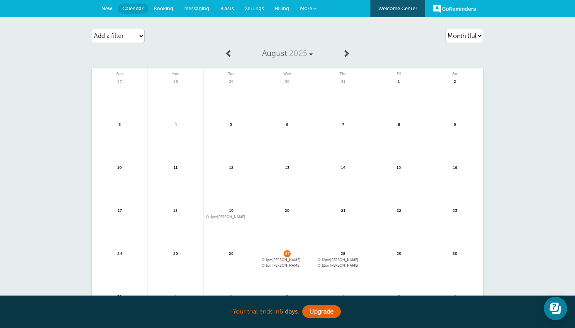
click at [299, 254] on div "27 1pm [PERSON_NAME]" at bounding box center [287, 269] width 56 height 43
click at [287, 256] on span "27" at bounding box center [287, 253] width 7 height 7
click at [110, 5] on span "New" at bounding box center [106, 8] width 11 height 6
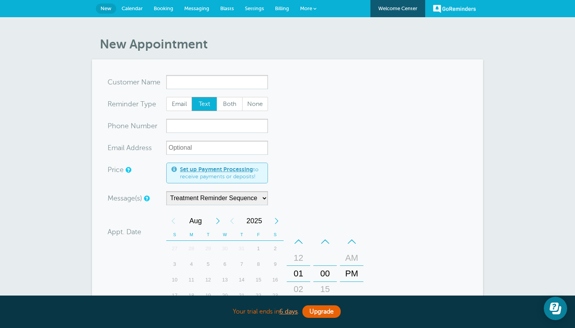
click at [258, 6] on span "Settings" at bounding box center [254, 8] width 19 height 6
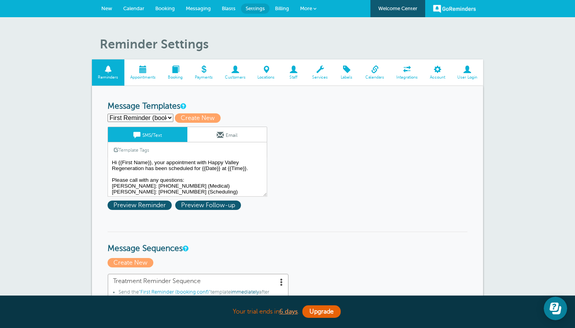
click at [139, 72] on span at bounding box center [143, 69] width 38 height 7
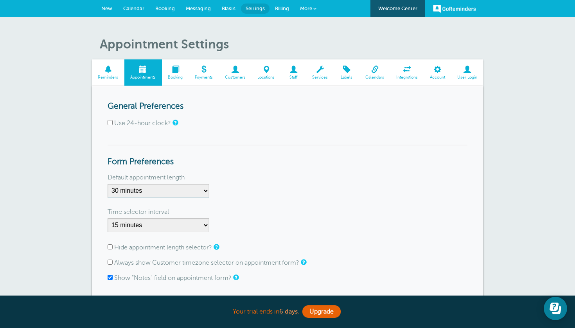
scroll to position [-1, 0]
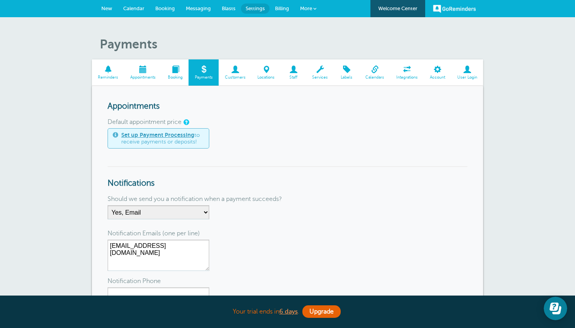
click at [234, 75] on span "Customers" at bounding box center [234, 77] width 25 height 5
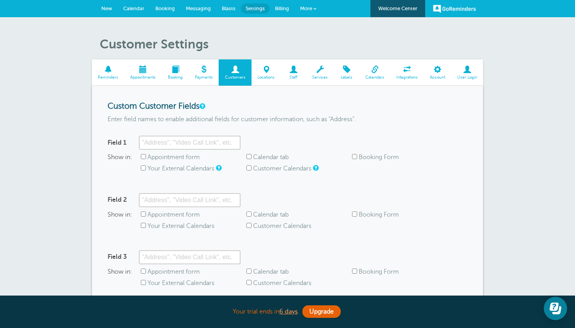
click at [264, 77] on span "Locations" at bounding box center [266, 77] width 22 height 5
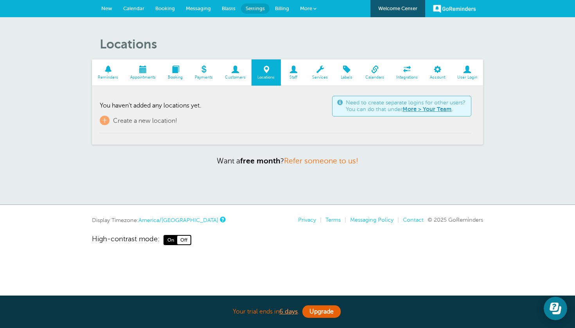
click at [294, 75] on span "Staff" at bounding box center [294, 77] width 18 height 5
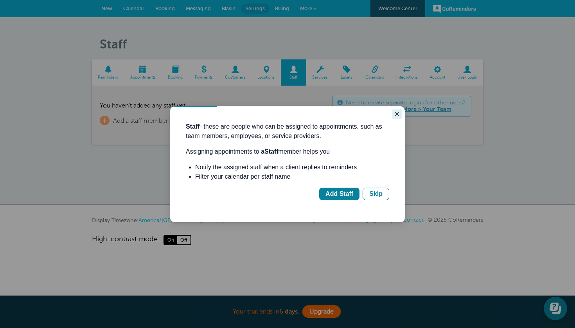
click at [397, 113] on icon "Close guide" at bounding box center [397, 114] width 6 height 6
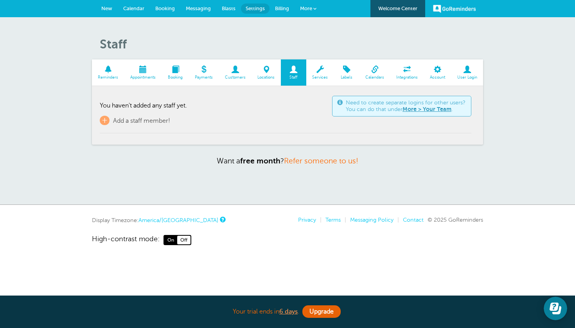
click at [319, 72] on span at bounding box center [320, 69] width 28 height 7
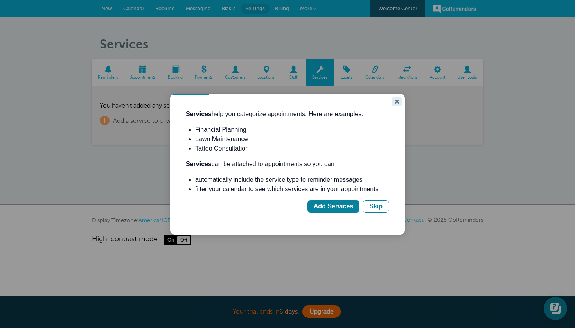
click at [398, 103] on icon "Close guide" at bounding box center [397, 102] width 4 height 4
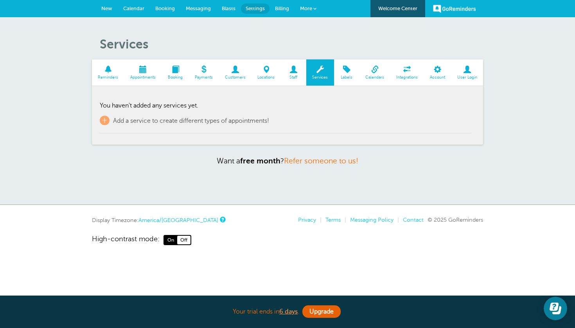
click at [350, 76] on span "Labels" at bounding box center [347, 77] width 18 height 5
click at [108, 71] on span at bounding box center [108, 69] width 32 height 7
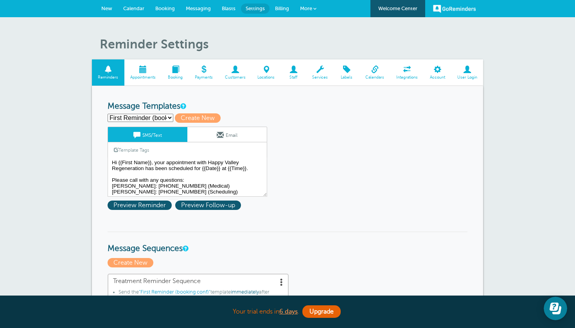
click at [110, 9] on span "New" at bounding box center [106, 8] width 11 height 6
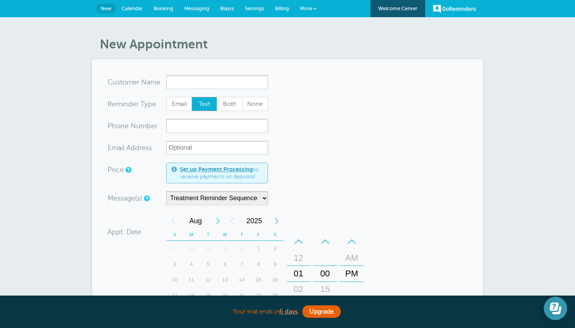
click at [557, 308] on icon "Open Learn | Contact Us" at bounding box center [553, 307] width 9 height 8
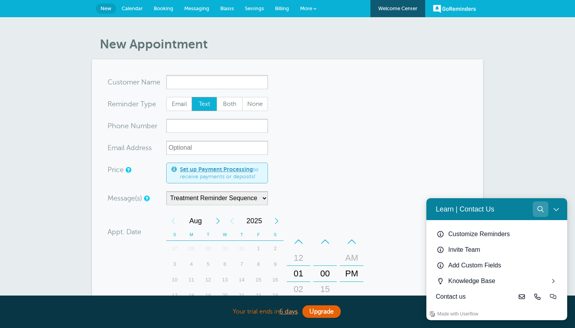
click at [538, 210] on icon "Search" at bounding box center [540, 209] width 6 height 6
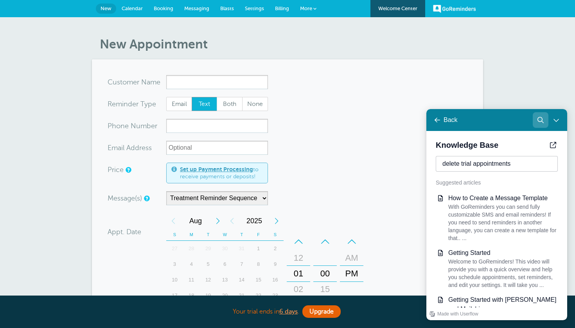
type input "delete trial appointments"
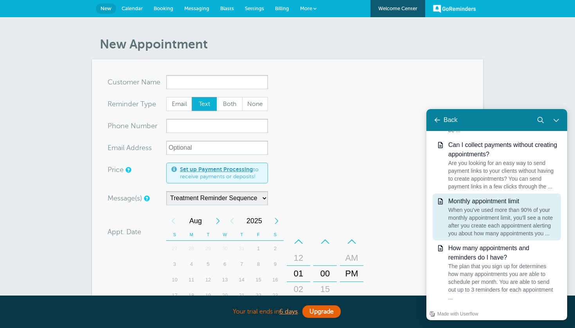
scroll to position [1048, 0]
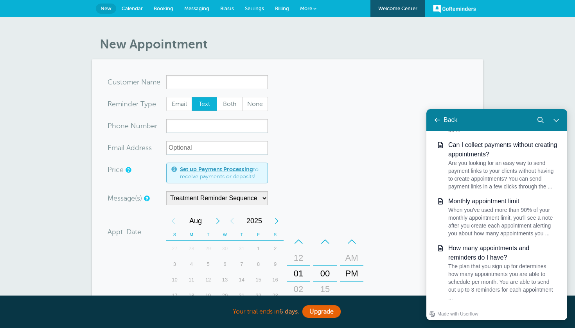
click at [521, 59] on div "New Appointment You are creating a new customer. To use an existing customer se…" at bounding box center [287, 277] width 575 height 520
click at [436, 118] on icon "Learn | Contact Us" at bounding box center [437, 120] width 6 height 6
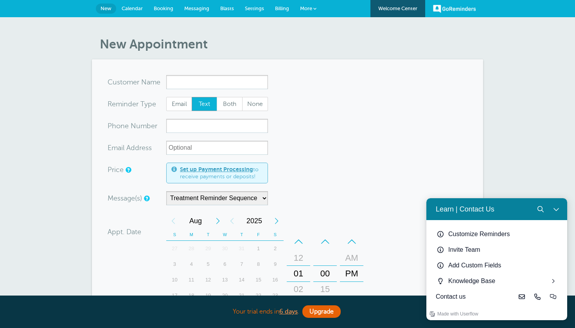
click at [547, 141] on div "New Appointment You are creating a new customer. To use an existing customer se…" at bounding box center [287, 277] width 575 height 520
click at [134, 8] on span "Calendar" at bounding box center [132, 8] width 21 height 6
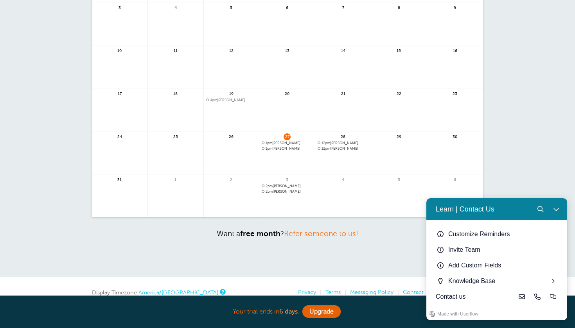
scroll to position [118, 0]
click at [556, 206] on button "Close Learn | Contact Us" at bounding box center [556, 209] width 16 height 16
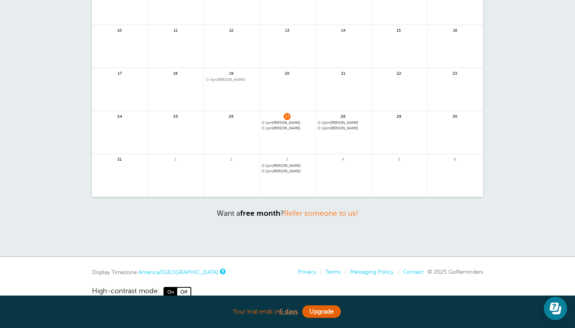
scroll to position [133, 0]
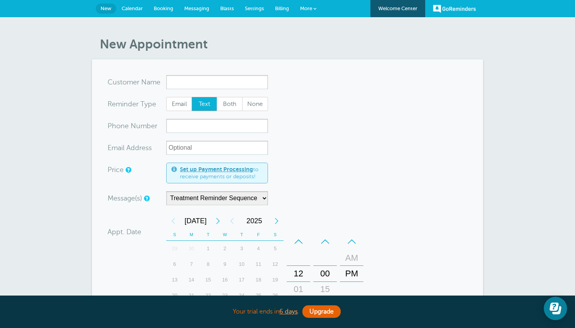
click at [140, 11] on span "Calendar" at bounding box center [132, 8] width 21 height 6
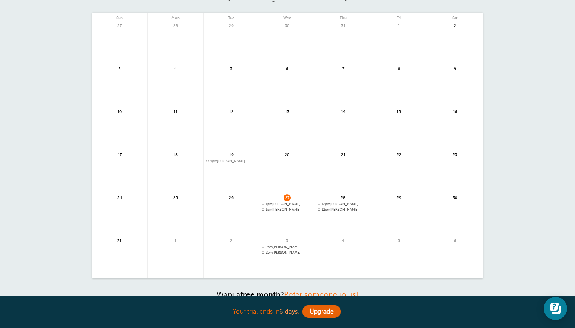
scroll to position [56, 0]
click at [289, 211] on div "27 1pm Josh Duncan" at bounding box center [287, 213] width 56 height 43
click at [287, 199] on span "27" at bounding box center [287, 197] width 7 height 6
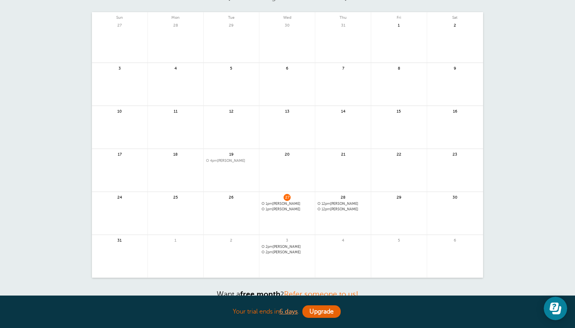
click at [292, 225] on link at bounding box center [287, 230] width 56 height 34
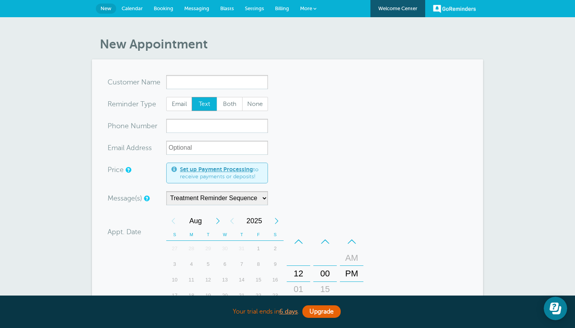
click at [167, 9] on span "Booking" at bounding box center [164, 8] width 20 height 6
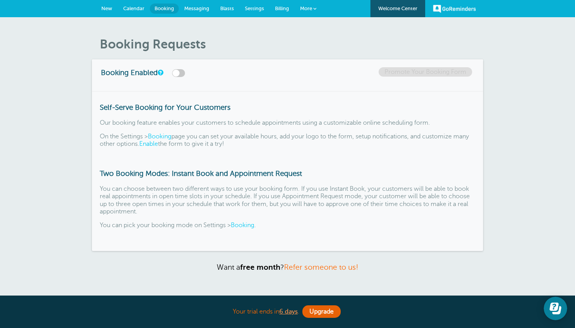
click at [193, 5] on span "Messaging" at bounding box center [196, 8] width 25 height 6
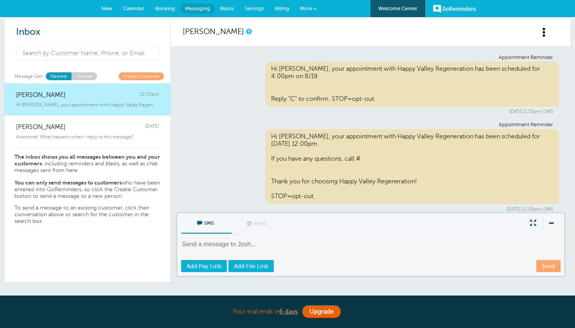
scroll to position [1047, 0]
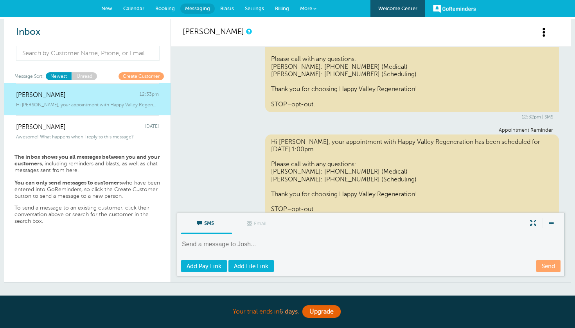
click at [543, 31] on span at bounding box center [544, 32] width 10 height 10
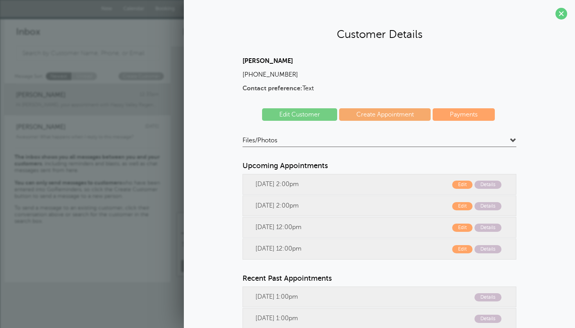
scroll to position [82, 0]
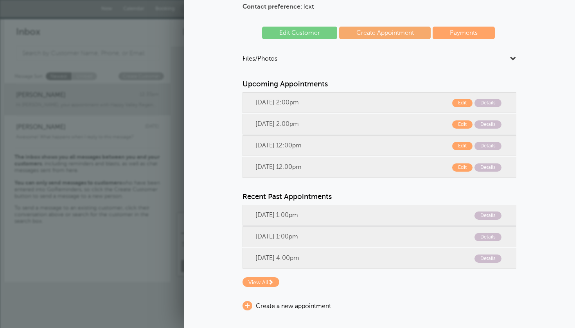
click at [510, 58] on span at bounding box center [513, 59] width 6 height 6
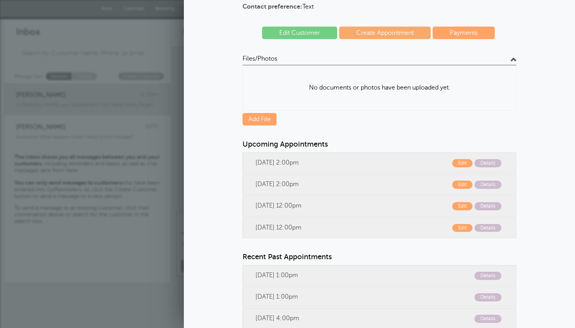
click at [510, 58] on span at bounding box center [513, 59] width 6 height 6
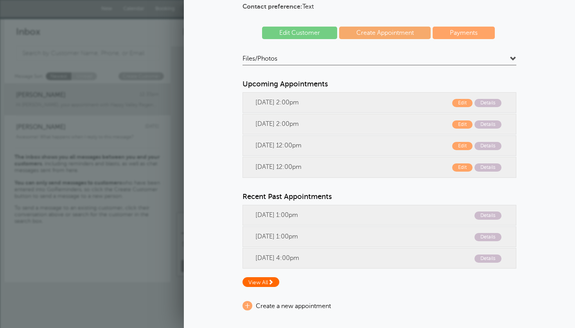
click at [271, 282] on span at bounding box center [270, 281] width 5 height 5
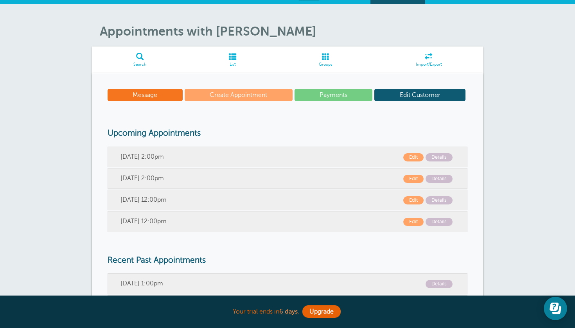
scroll to position [16, 0]
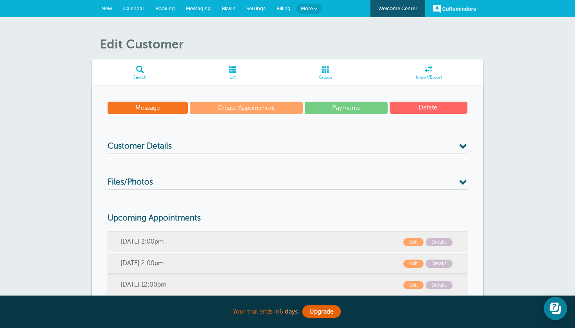
click at [414, 107] on button "Delete" at bounding box center [428, 108] width 78 height 12
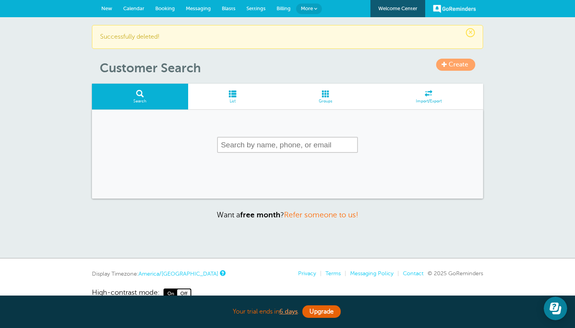
click at [137, 8] on span "Calendar" at bounding box center [133, 8] width 21 height 6
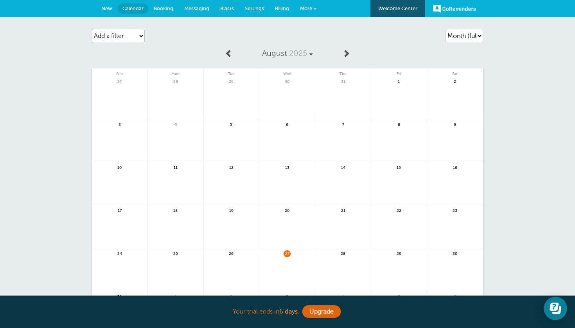
click at [110, 11] on span "New" at bounding box center [106, 8] width 11 height 6
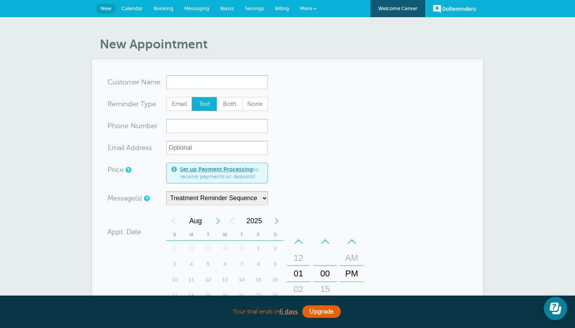
click at [134, 8] on span "Calendar" at bounding box center [132, 8] width 21 height 6
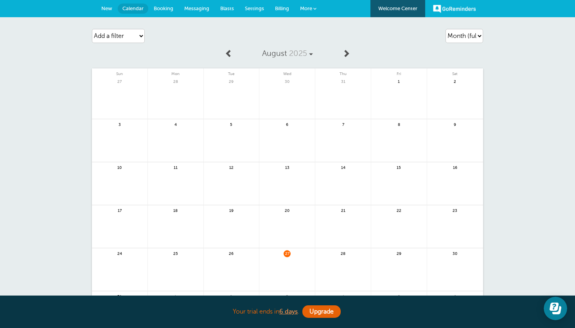
click at [253, 9] on span "Settings" at bounding box center [254, 8] width 19 height 6
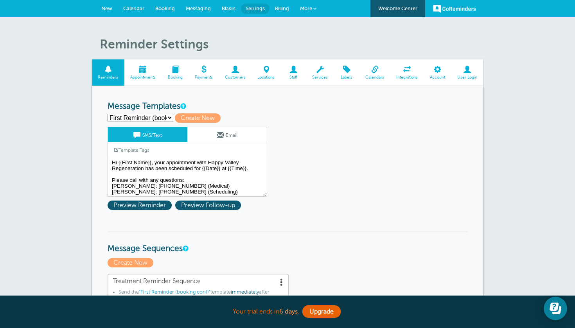
click at [151, 115] on select "First Reminder (booking conf) Second Reminder (1 week prior) Third Reminder (24…" at bounding box center [141, 118] width 66 height 8
select select "159491"
type input "Second Reminder (1 week prior)"
type textarea "Hi {{First Name}}, your appt with Happy Valley Regeneration is at {{Time}} on {…"
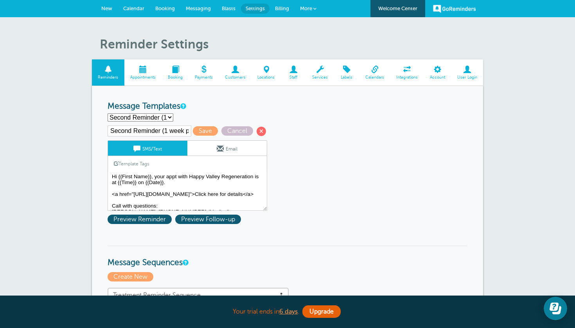
select select "159492"
type input "Third Reminder (24 hrs prior)"
type textarea "{{First Name}}, your appt with Happy Valley Regeneration is tomorrow at {{Time}…"
select select "159489"
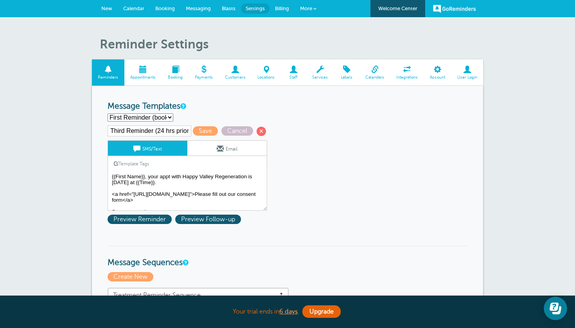
type input "First Reminder (booking conf)"
type textarea "Hi {{First Name}}, your appointment with Happy Valley Regeneration has been sch…"
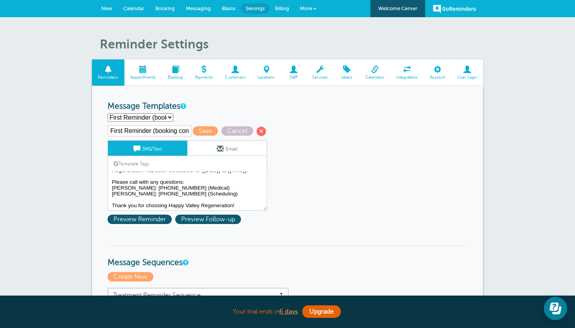
scroll to position [12, 0]
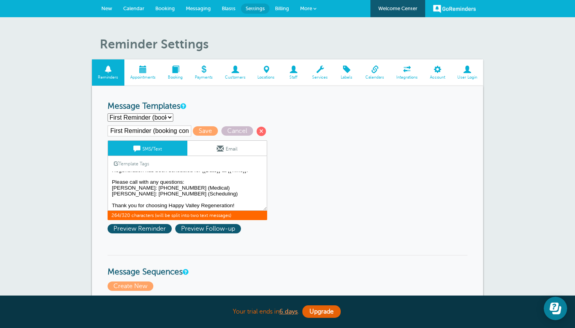
click at [209, 192] on textarea "Hi {{First Name}}, your appointment with Happy Valley Regeneration has been sch…" at bounding box center [188, 191] width 160 height 39
click at [190, 182] on textarea "Hi {{First Name}}, your appointment with Happy Valley Regeneration has been sch…" at bounding box center [188, 191] width 160 height 39
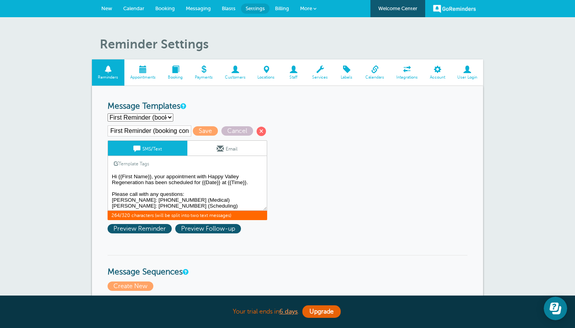
scroll to position [0, 0]
click at [108, 3] on link "New" at bounding box center [107, 8] width 22 height 17
